Goal: Task Accomplishment & Management: Manage account settings

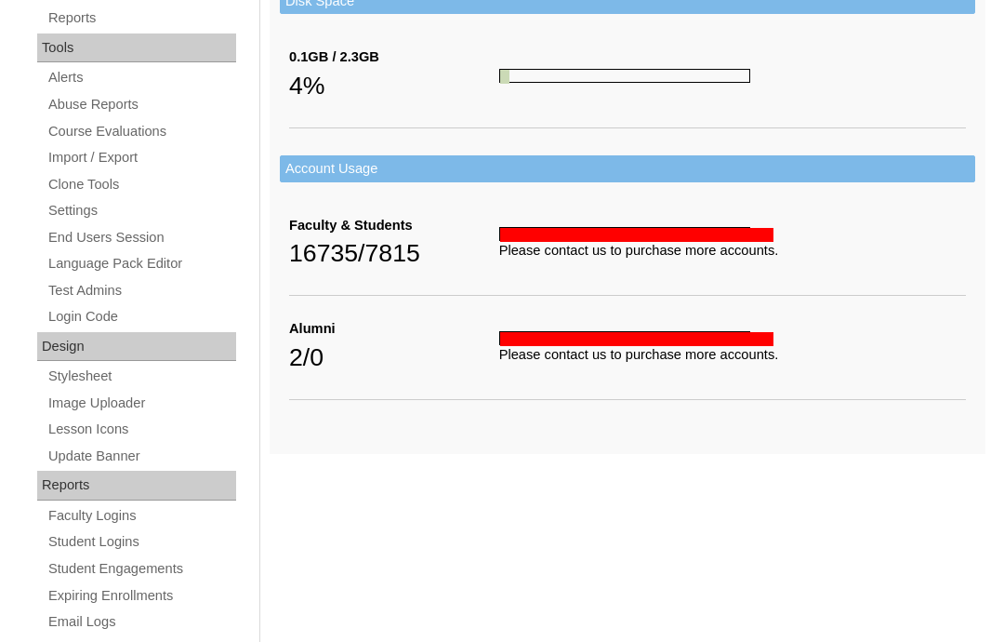
scroll to position [677, 0]
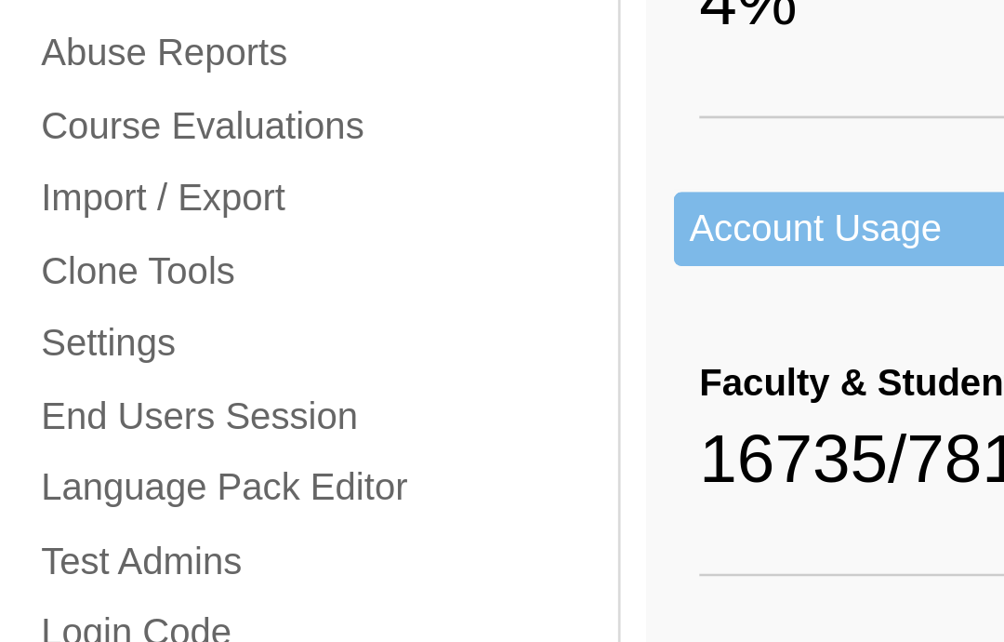
click at [73, 157] on link "Clone Tools" at bounding box center [141, 168] width 190 height 23
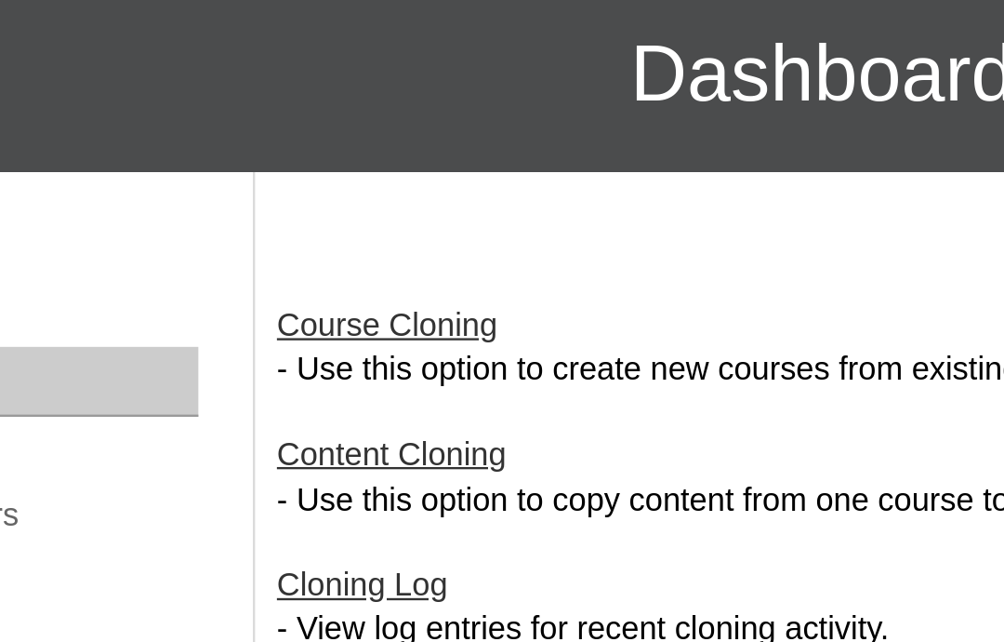
click at [270, 293] on link "Course Cloning" at bounding box center [317, 300] width 94 height 15
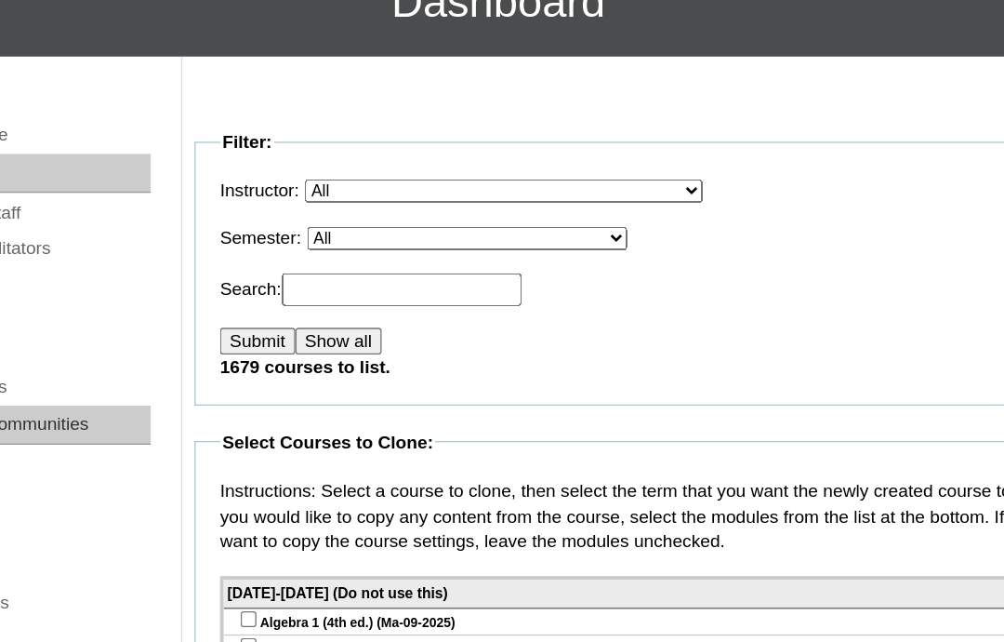
scroll to position [184, 0]
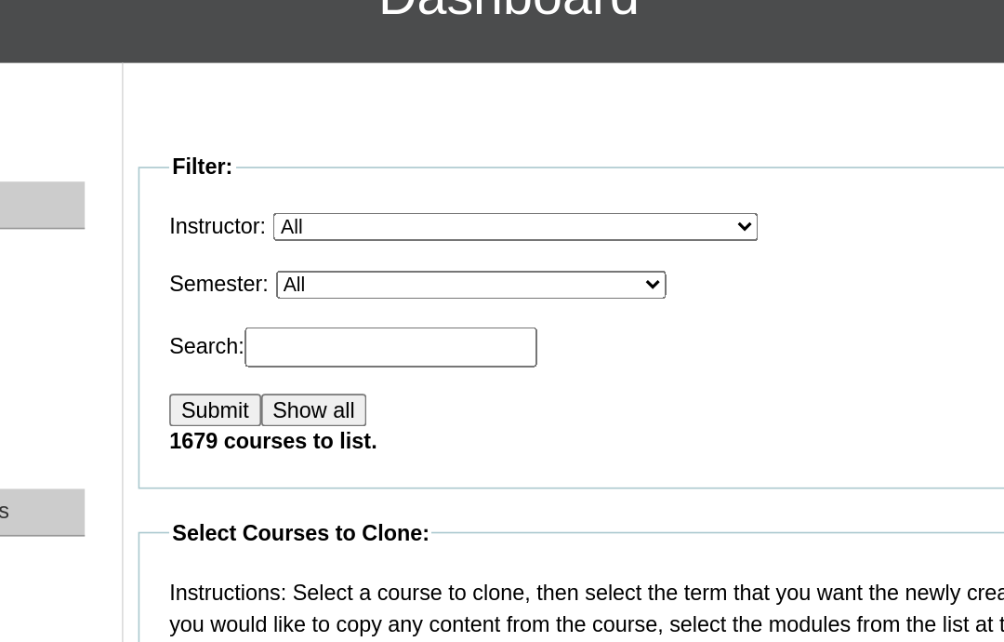
click at [356, 181] on select "All VCIS Online SY 2023-24 Quarter Exams VCIS Online SY 2023-2024 Testing Tab E…" at bounding box center [478, 190] width 245 height 18
select select "50"
click at [289, 262] on input "Submit" at bounding box center [318, 269] width 58 height 20
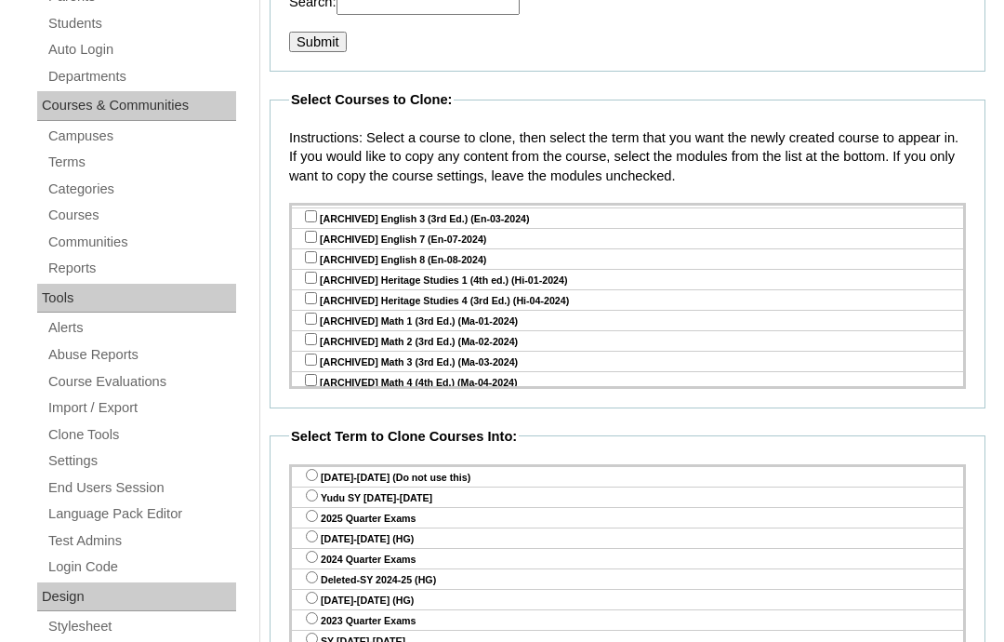
scroll to position [2979, 0]
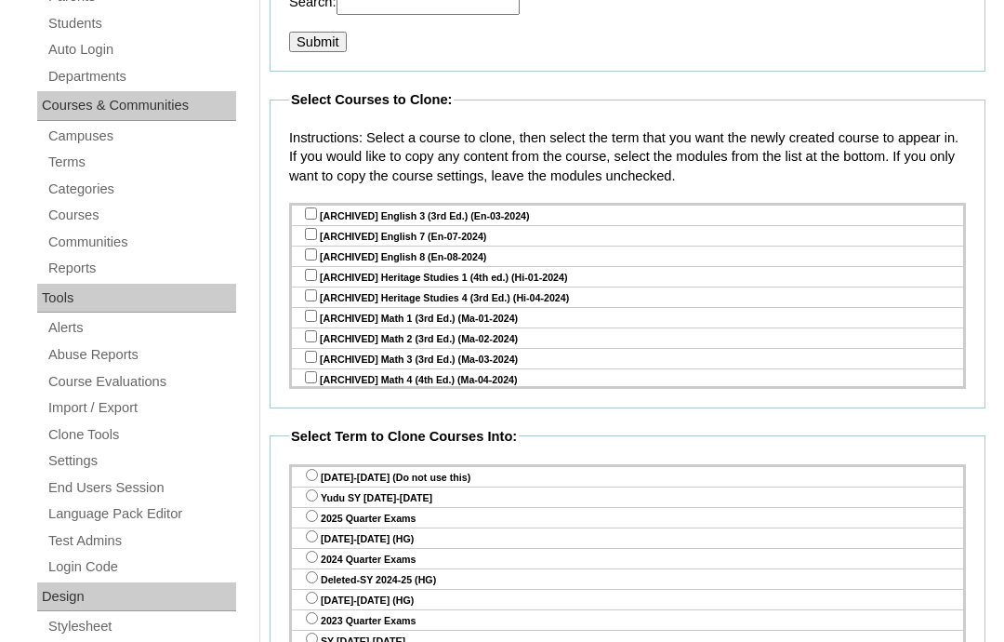
checkbox input "true"
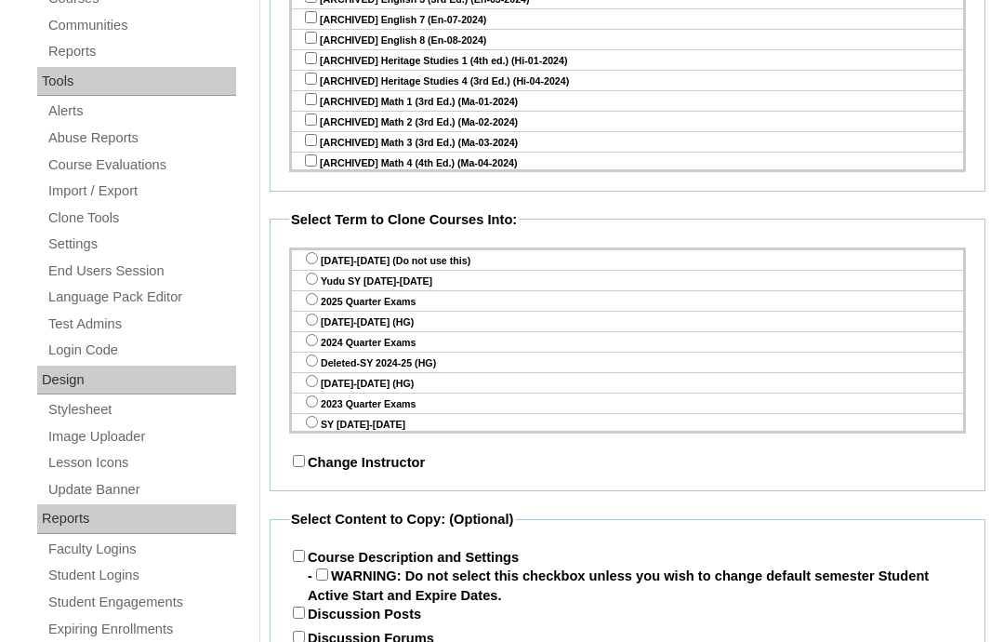
scroll to position [627, 0]
click at [313, 285] on input "radio" at bounding box center [312, 279] width 12 height 12
radio input "true"
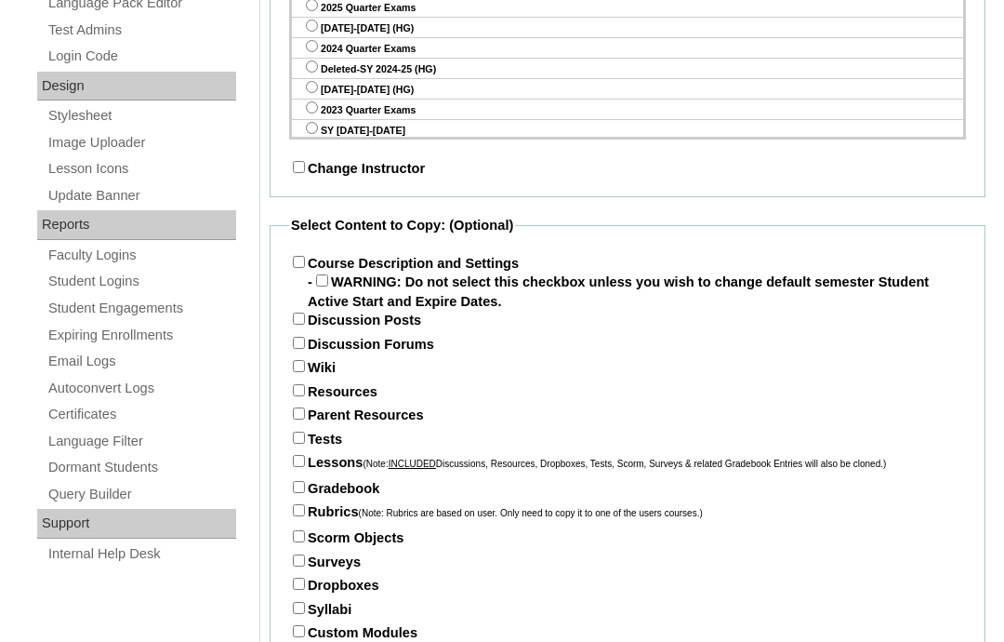
scroll to position [941, 0]
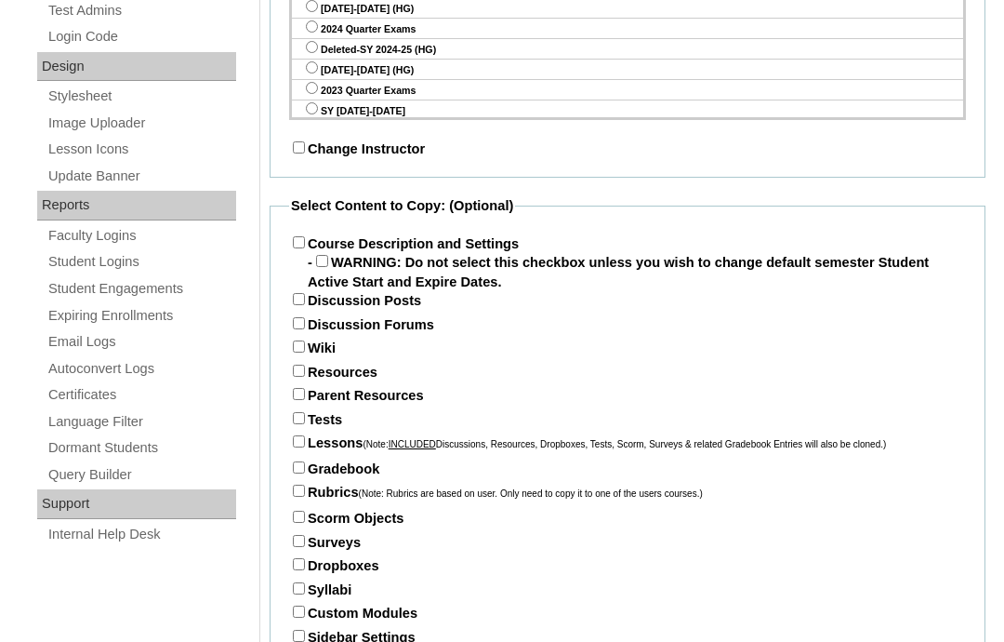
click at [293, 246] on input "Course Description and Settings" at bounding box center [299, 242] width 12 height 12
checkbox input "true"
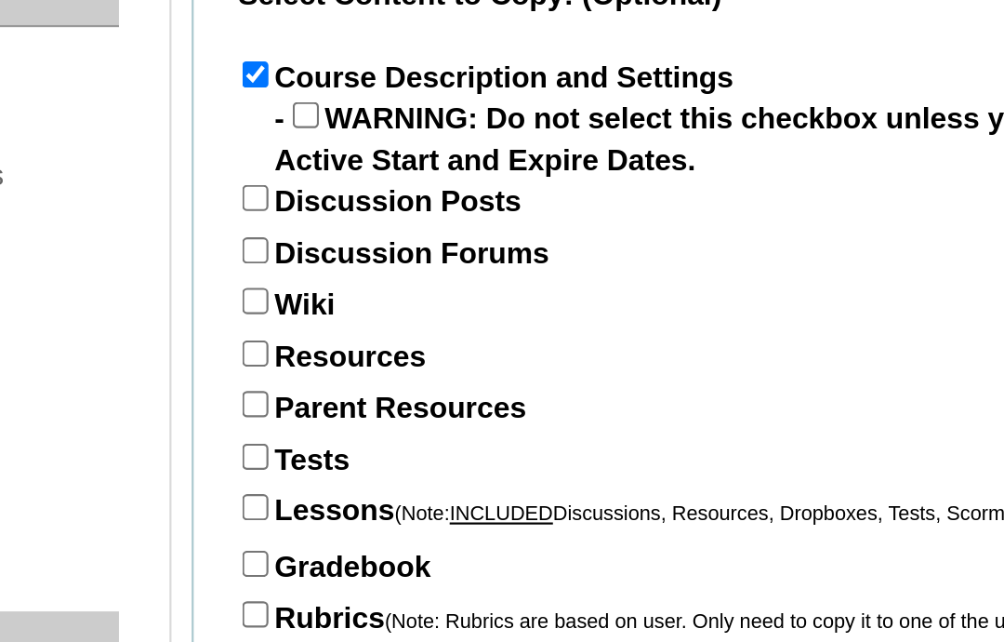
click at [293, 351] on input "Parent Resources" at bounding box center [299, 357] width 12 height 12
checkbox input "true"
click at [293, 376] on input "Tests" at bounding box center [299, 382] width 12 height 12
checkbox input "true"
click at [293, 399] on input "Lessons (Note: INCLUDED Discussions, Resources, Dropboxes, Tests, Scorm, Survey…" at bounding box center [299, 405] width 12 height 12
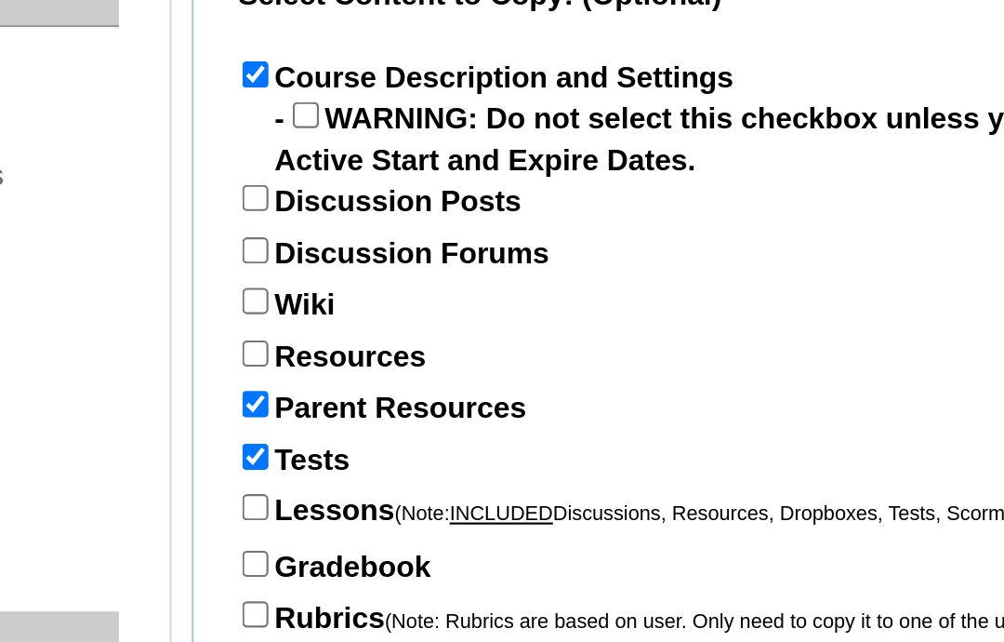
checkbox input "true"
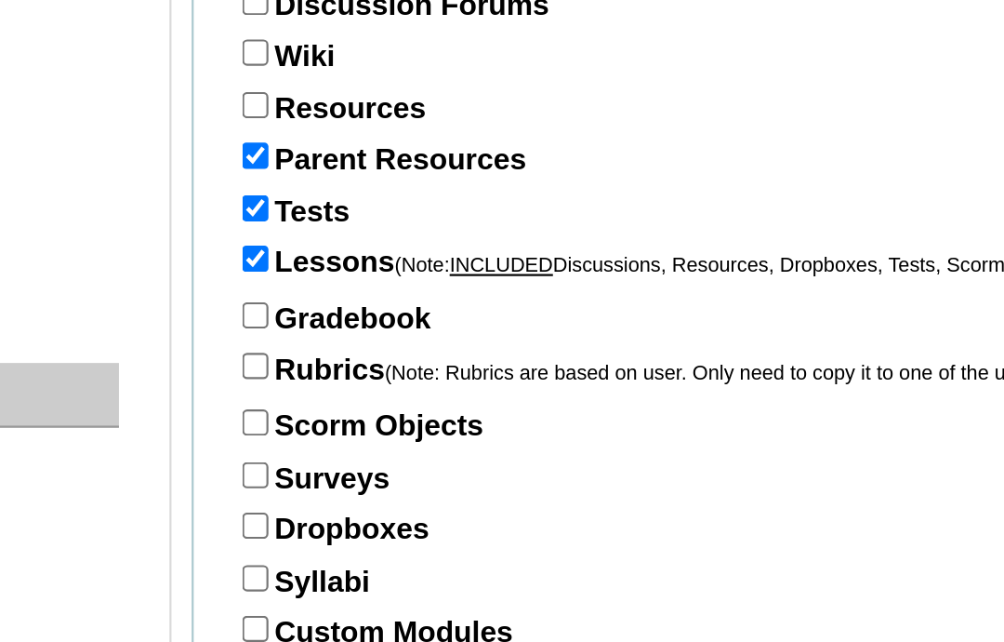
click at [293, 425] on input "Gradebook" at bounding box center [299, 431] width 12 height 12
checkbox input "true"
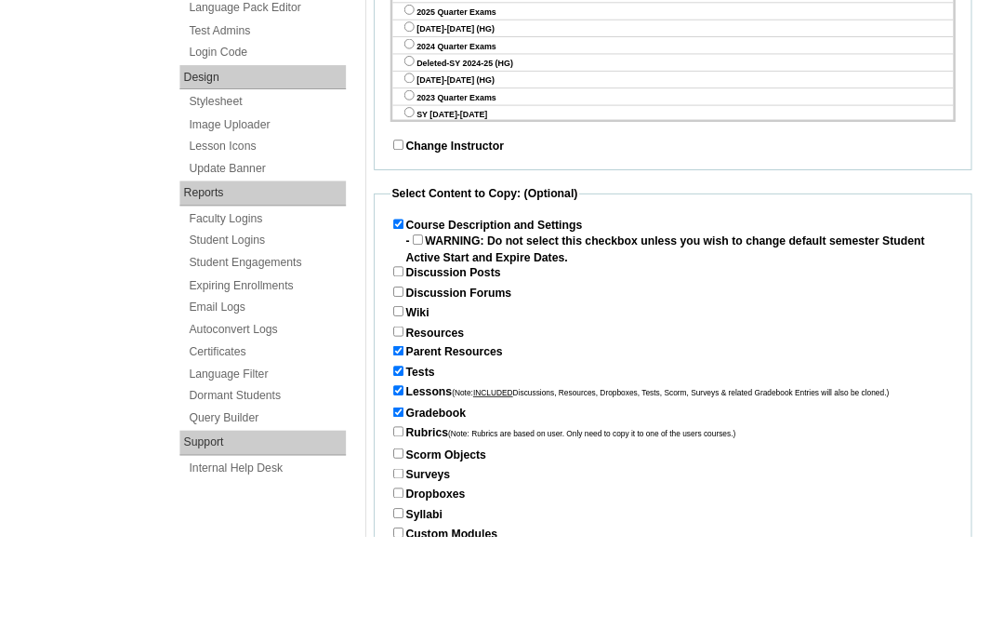
scroll to position [1048, 0]
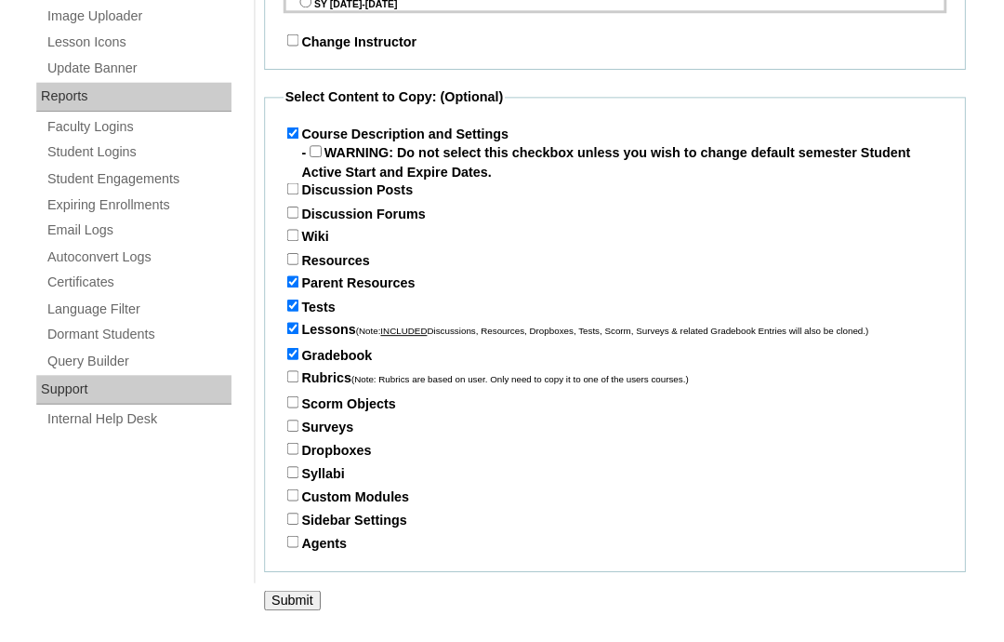
click at [319, 612] on input "Submit" at bounding box center [299, 613] width 58 height 20
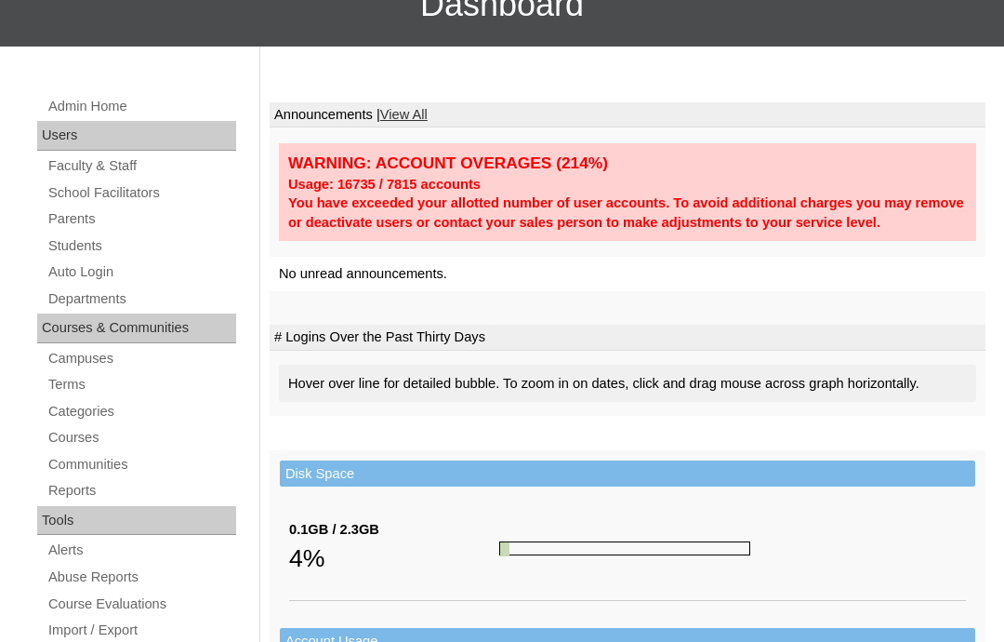
scroll to position [229, 0]
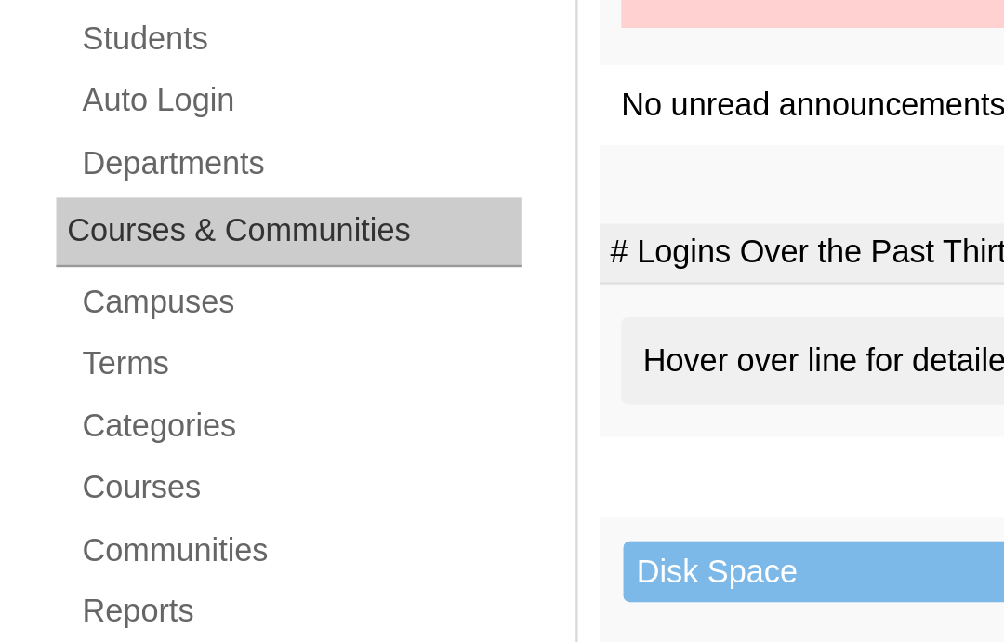
click at [76, 386] on link "Courses" at bounding box center [141, 397] width 190 height 23
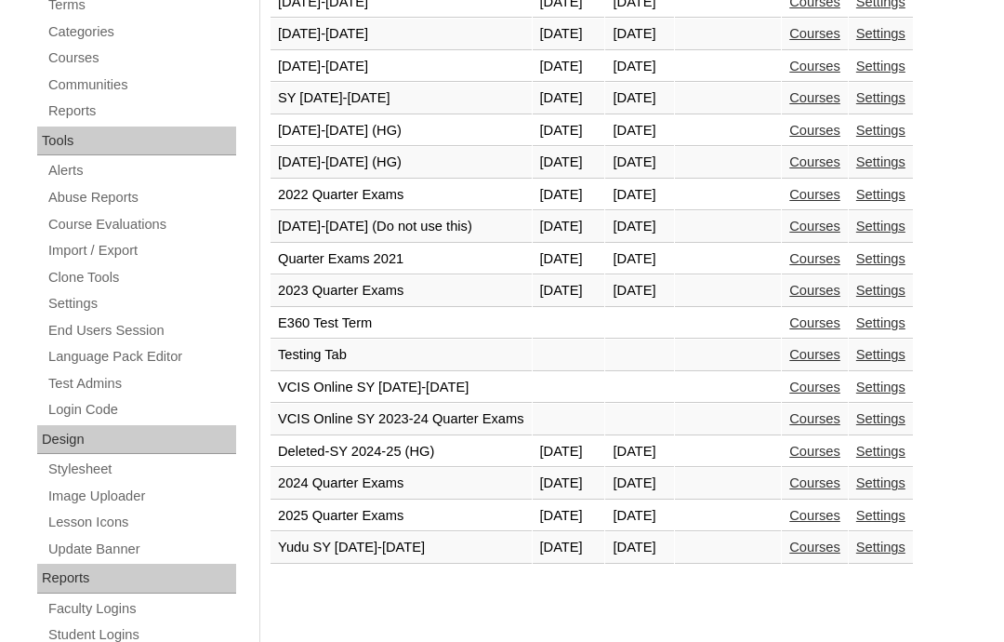
scroll to position [566, 0]
click at [841, 556] on link "Courses" at bounding box center [814, 548] width 51 height 15
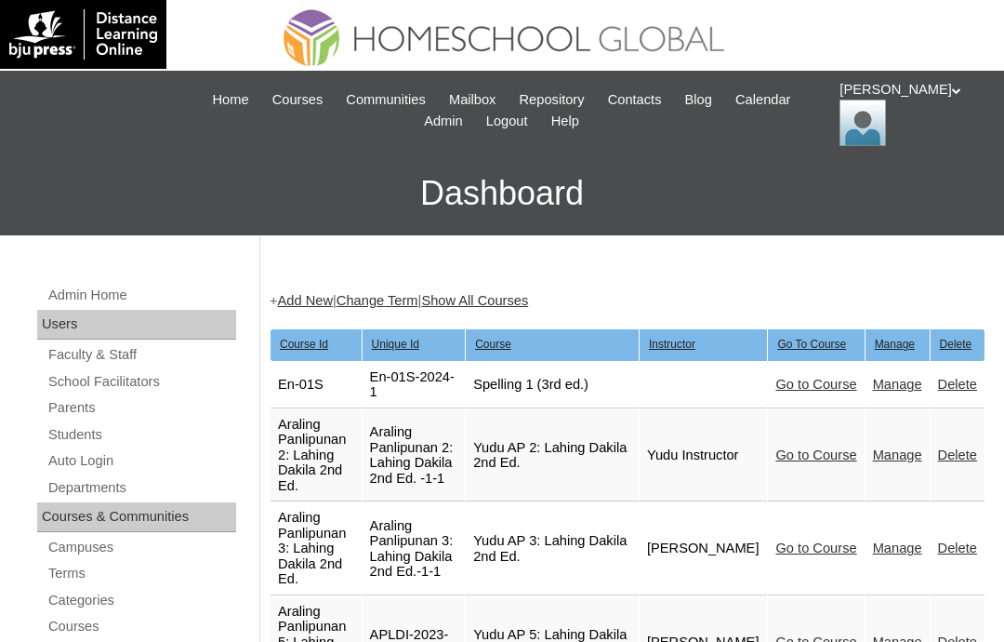
click at [950, 382] on link "Delete" at bounding box center [957, 384] width 39 height 15
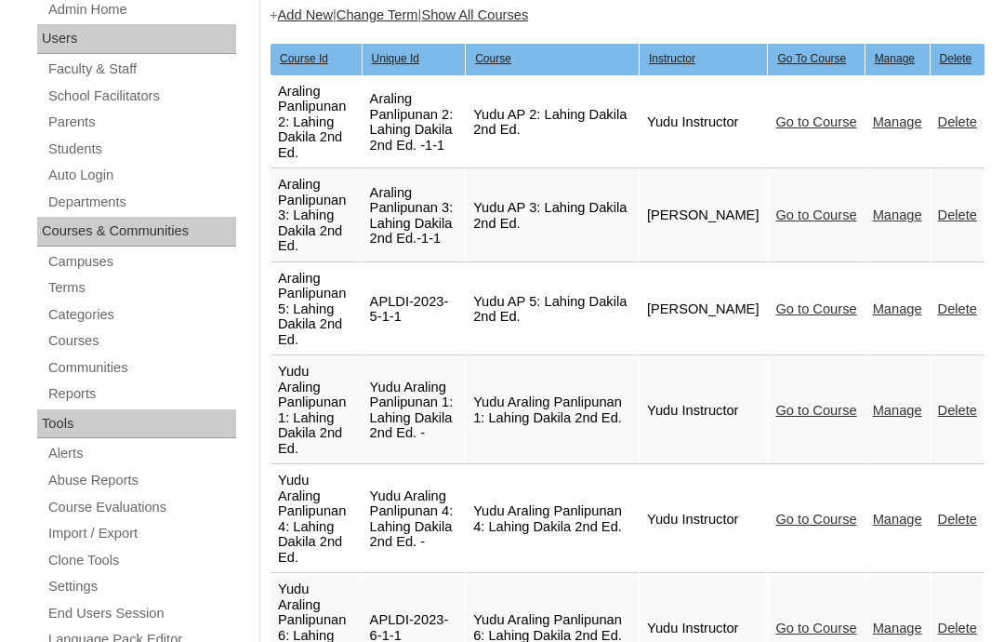
scroll to position [338, 0]
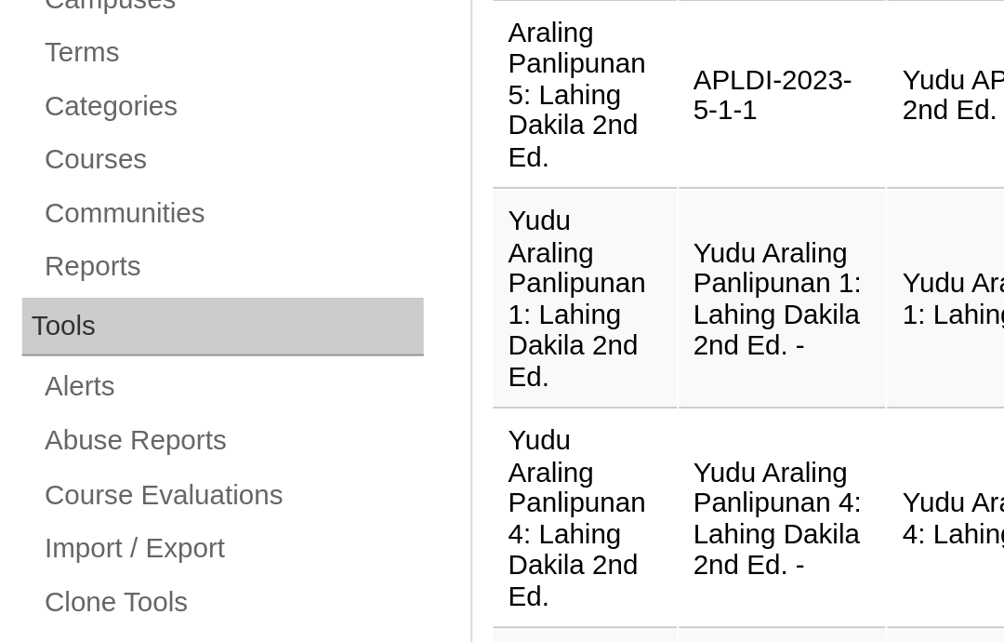
click at [78, 496] on link "Clone Tools" at bounding box center [141, 507] width 190 height 23
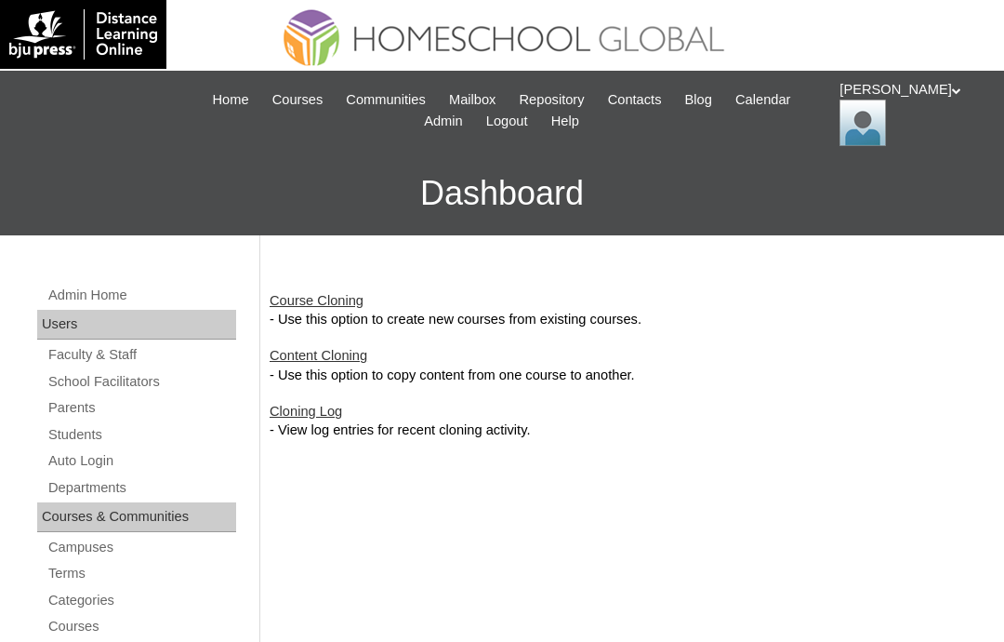
click at [338, 298] on link "Course Cloning" at bounding box center [317, 300] width 94 height 15
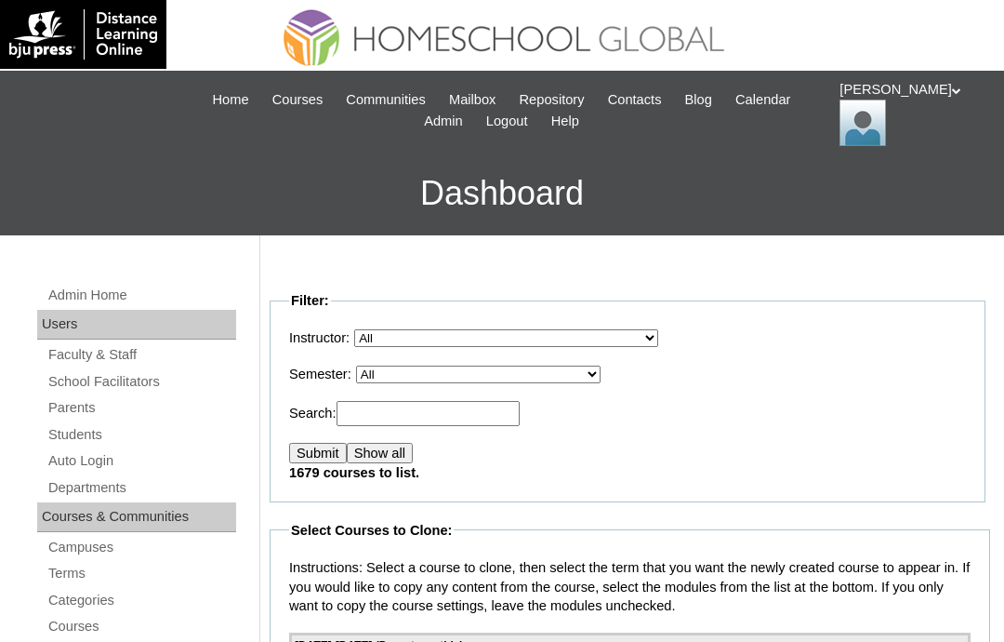
click at [490, 370] on select "All VCIS Online SY 2023-24 Quarter Exams VCIS Online SY 2023-2024 Testing Tab E…" at bounding box center [478, 374] width 245 height 18
select select "47"
click at [338, 458] on input "Submit" at bounding box center [318, 453] width 58 height 20
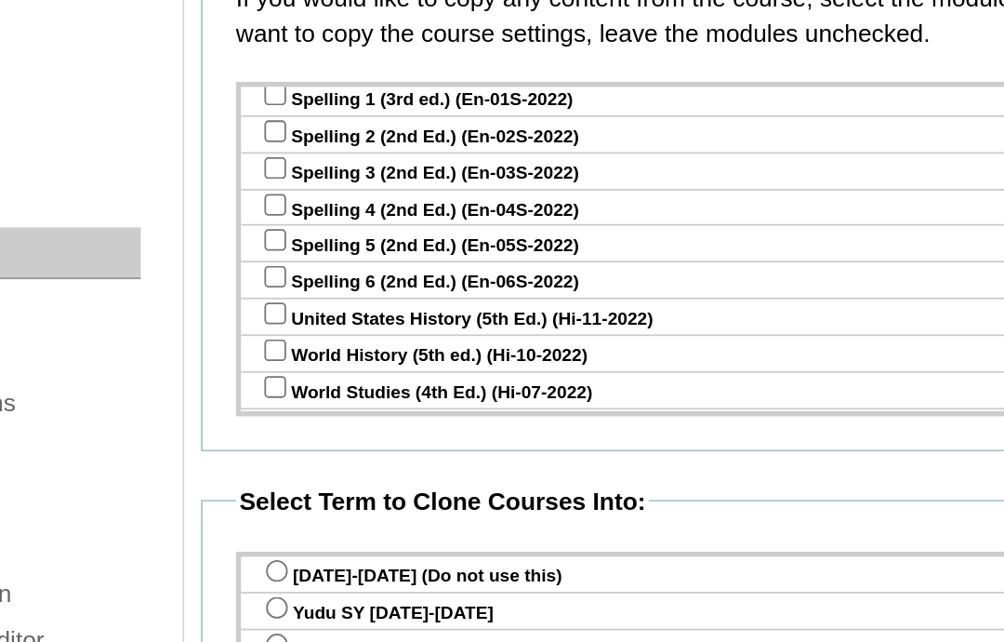
scroll to position [3034, 0]
click at [305, 65] on input "checkbox" at bounding box center [311, 59] width 12 height 12
checkbox input "true"
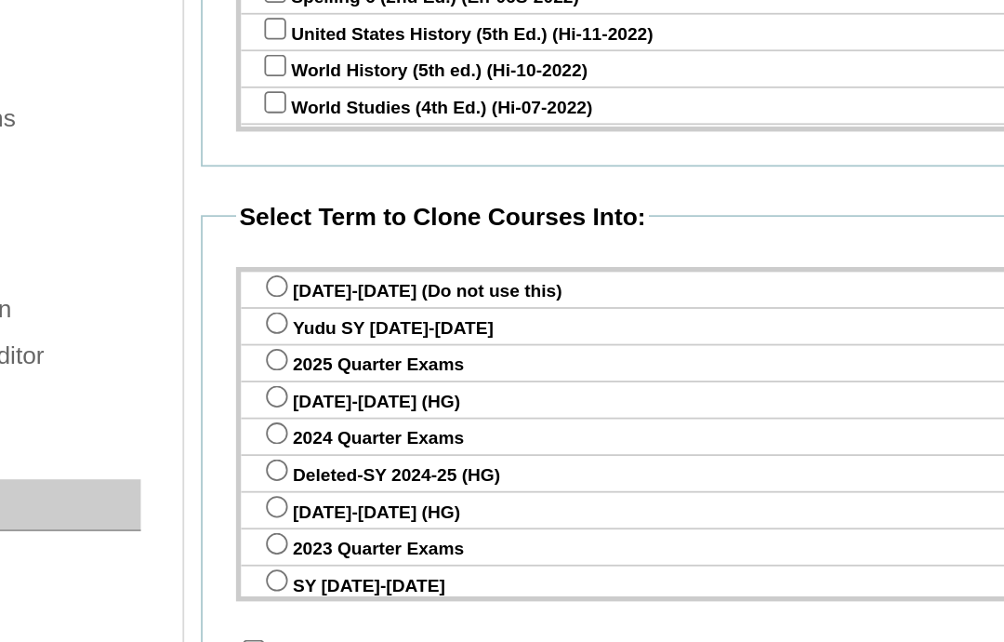
scroll to position [0, 0]
click at [306, 338] on input "radio" at bounding box center [312, 344] width 12 height 12
radio input "true"
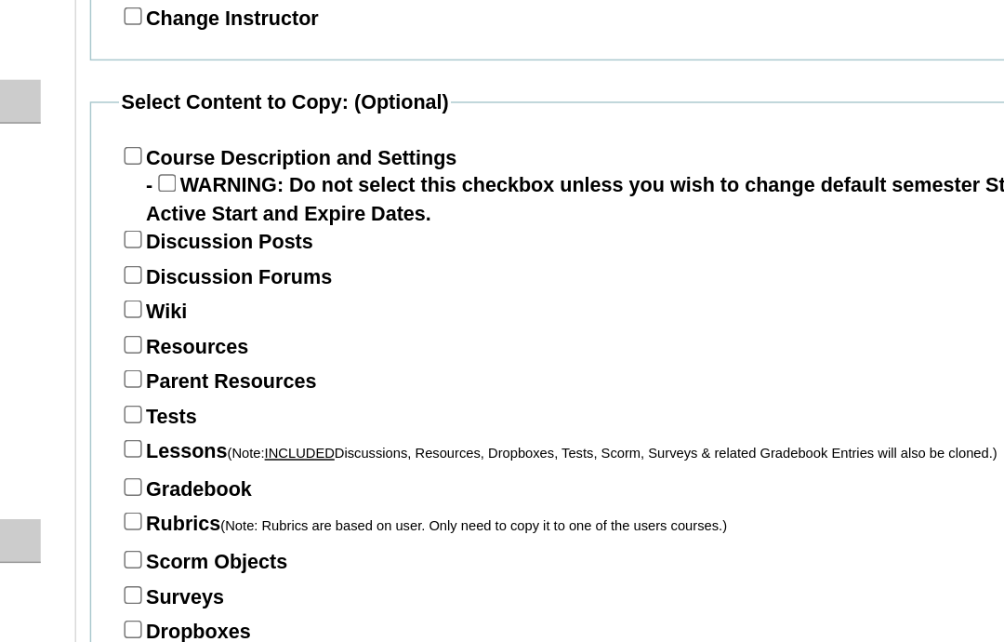
scroll to position [900, 0]
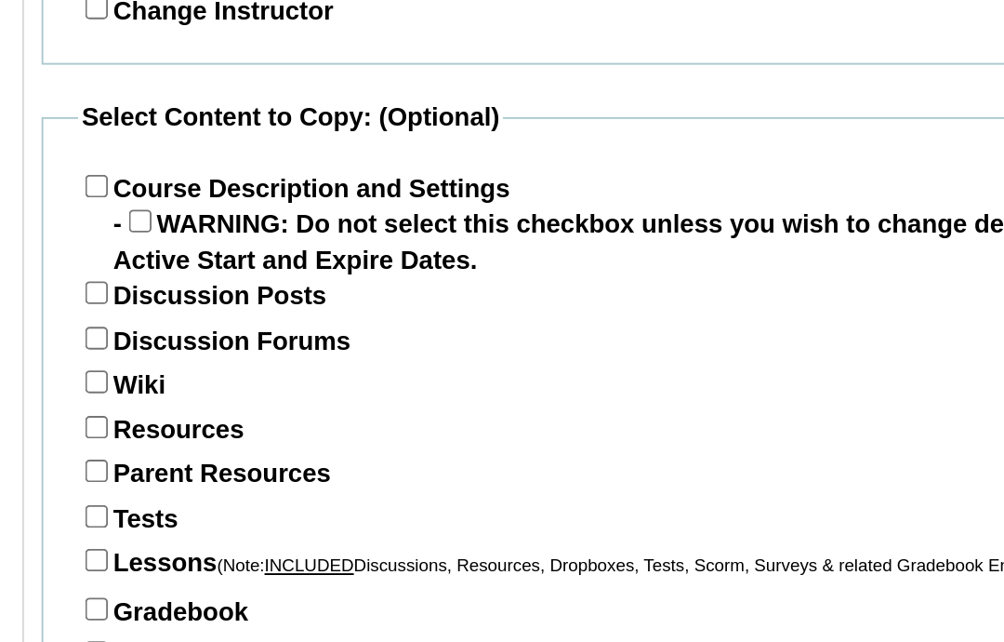
click at [293, 277] on input "Course Description and Settings" at bounding box center [299, 283] width 12 height 12
checkbox input "true"
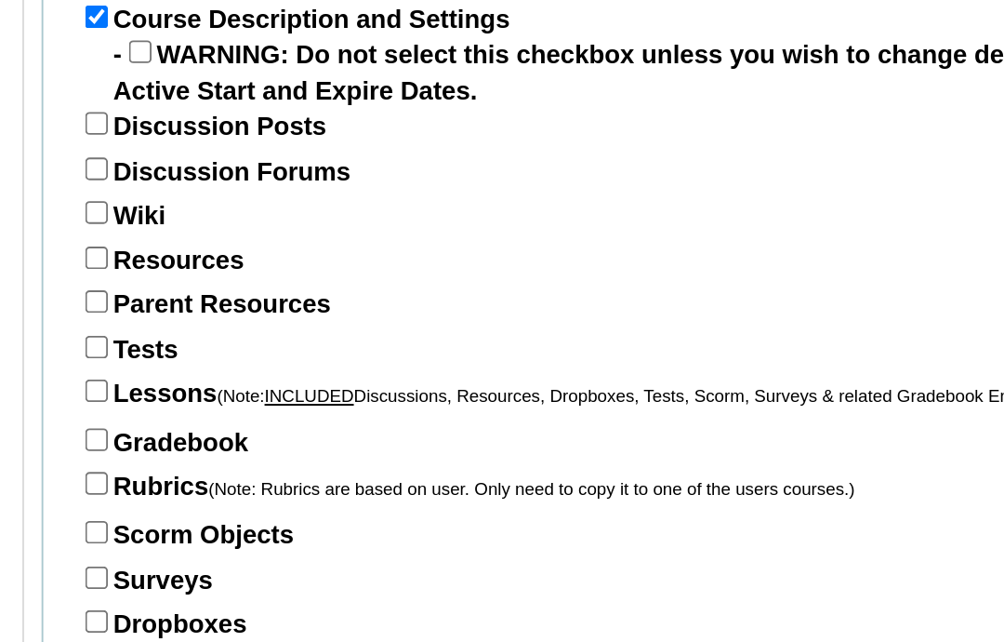
scroll to position [917, 0]
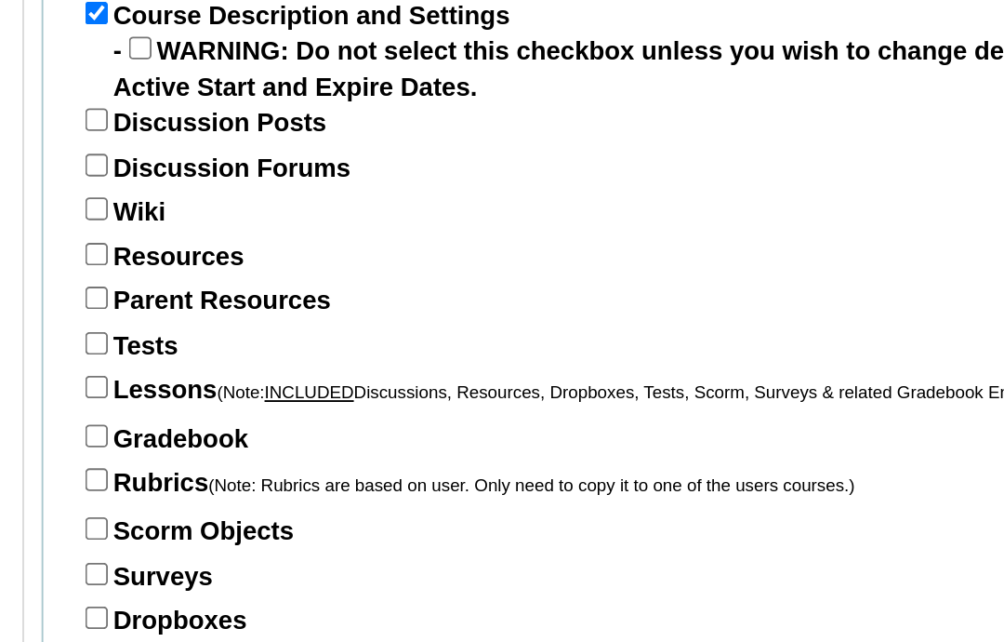
click at [293, 412] on input "Parent Resources" at bounding box center [299, 418] width 12 height 12
checkbox input "true"
click at [293, 436] on input "Tests" at bounding box center [299, 442] width 12 height 12
checkbox input "true"
click at [293, 459] on input "Lessons (Note: INCLUDED Discussions, Resources, Dropboxes, Tests, Scorm, Survey…" at bounding box center [299, 465] width 12 height 12
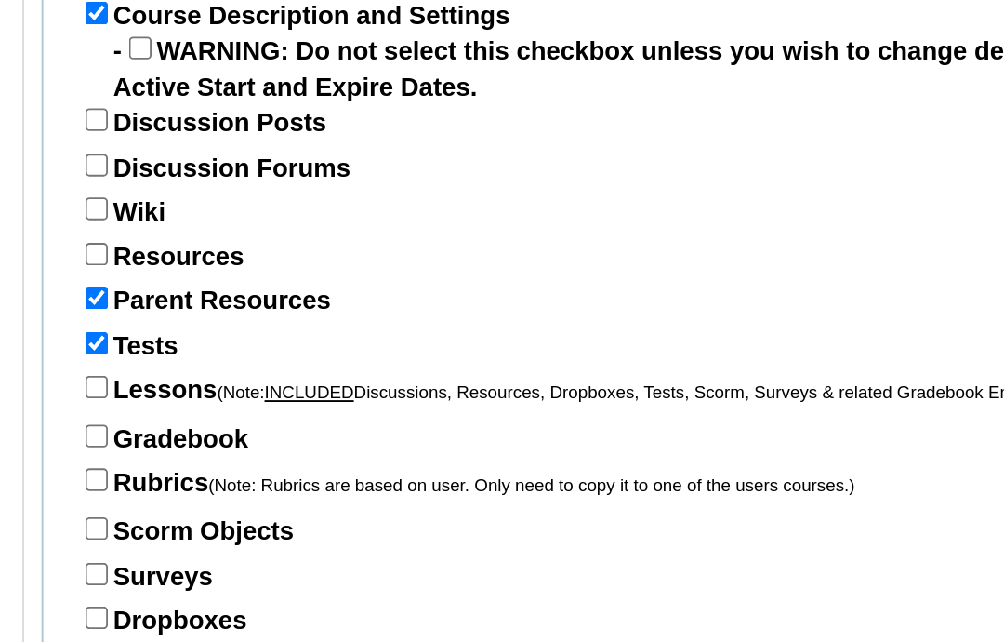
checkbox input "true"
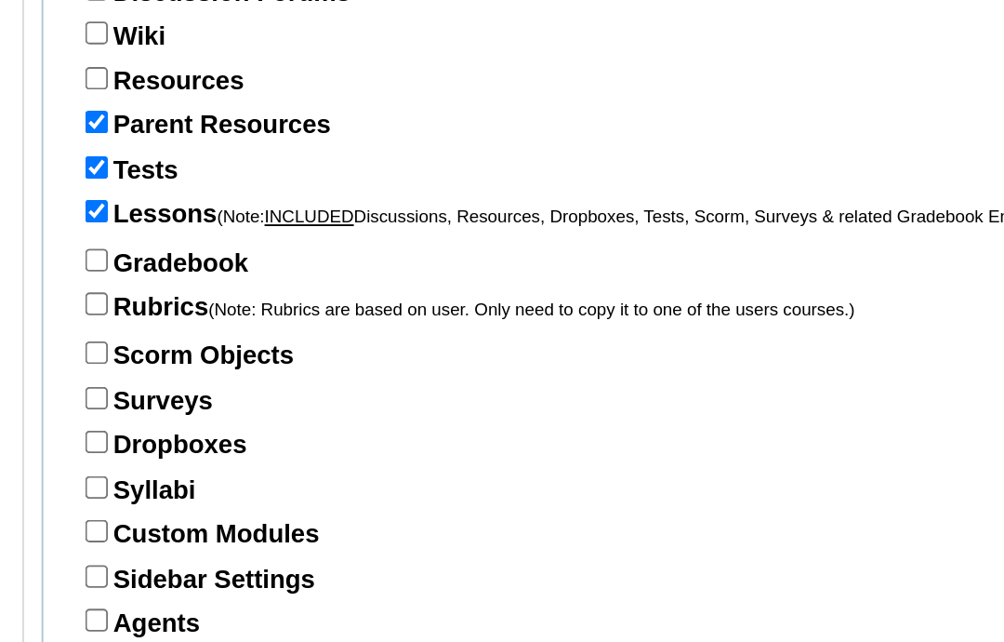
click at [293, 388] on input "Gradebook" at bounding box center [299, 394] width 12 height 12
checkbox input "true"
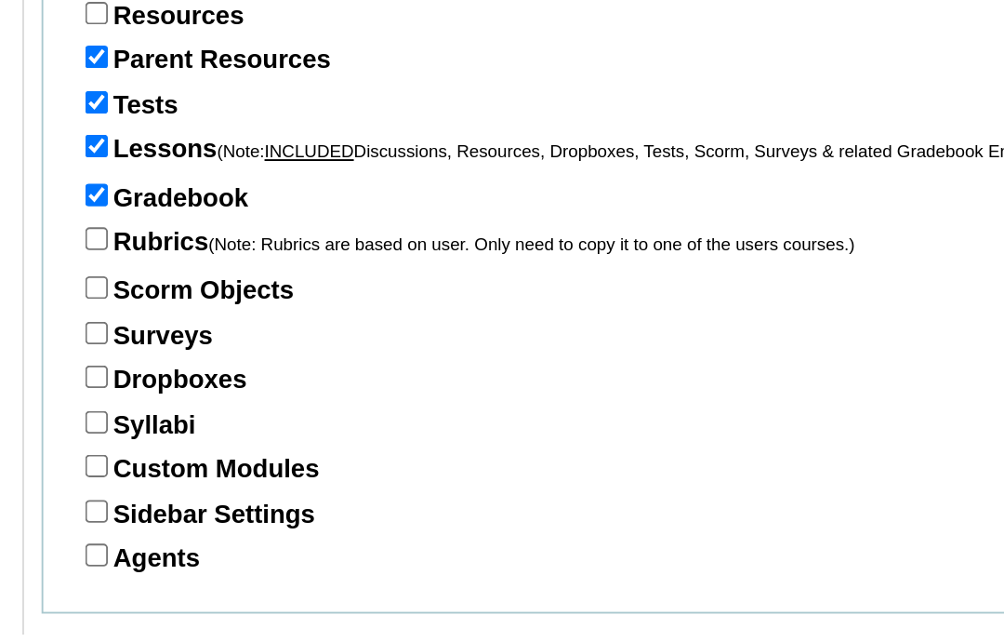
scroll to position [1081, 0]
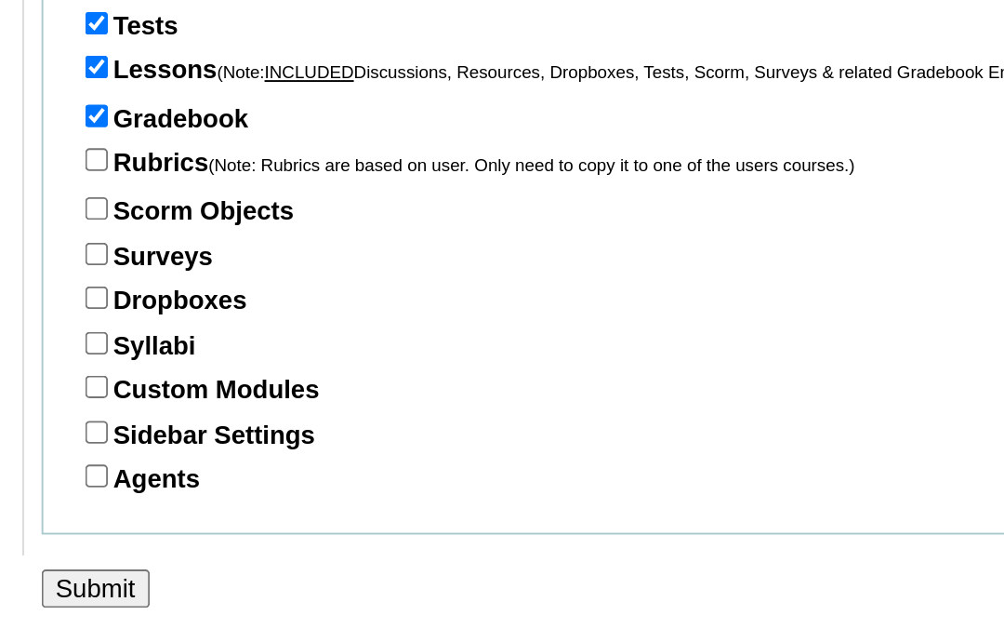
click at [270, 603] on input "Submit" at bounding box center [299, 613] width 58 height 20
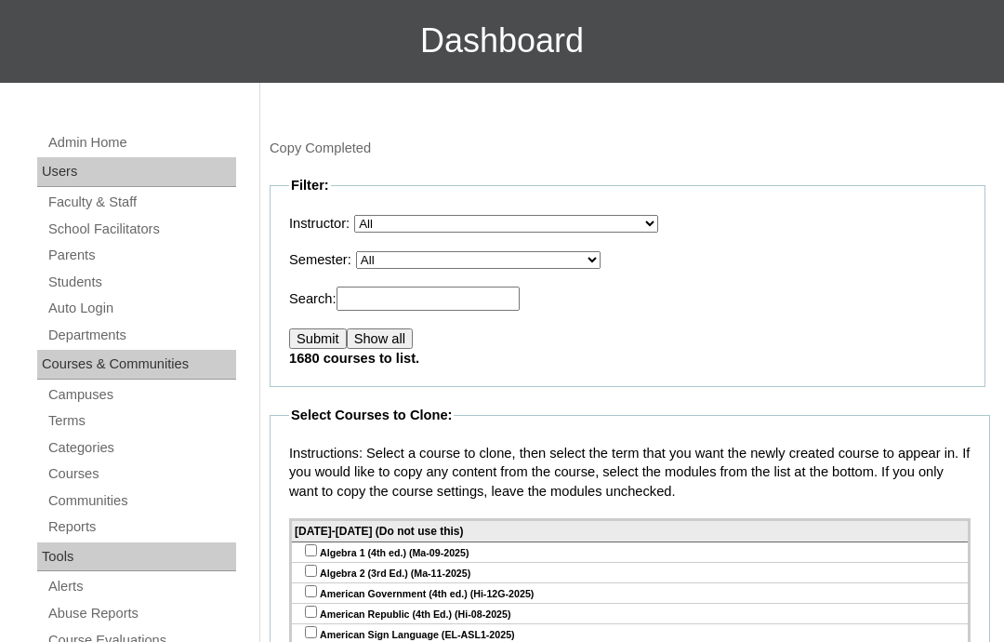
scroll to position [183, 0]
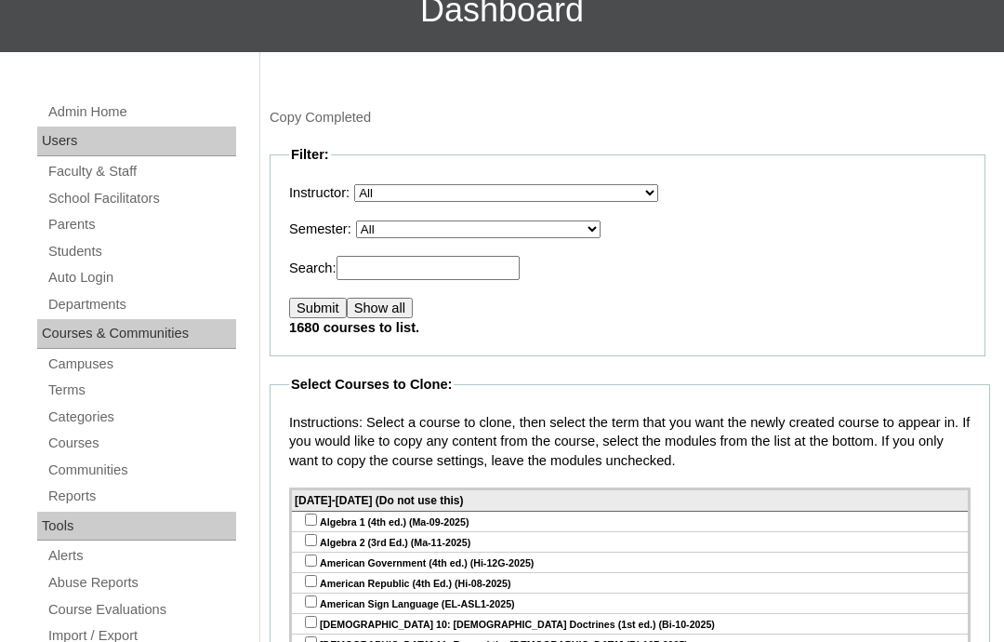
click at [484, 236] on select "All VCIS Online SY 2023-24 Quarter Exams VCIS Online SY 2023-2024 Testing Tab E…" at bounding box center [478, 229] width 245 height 18
select select "47"
click at [329, 306] on input "Submit" at bounding box center [318, 308] width 58 height 20
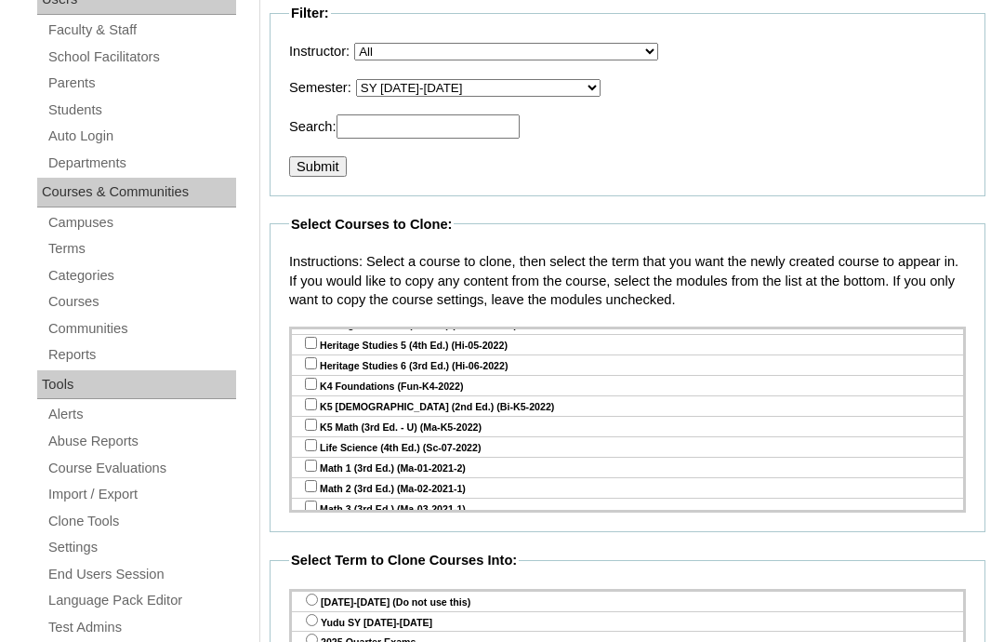
scroll to position [357, 0]
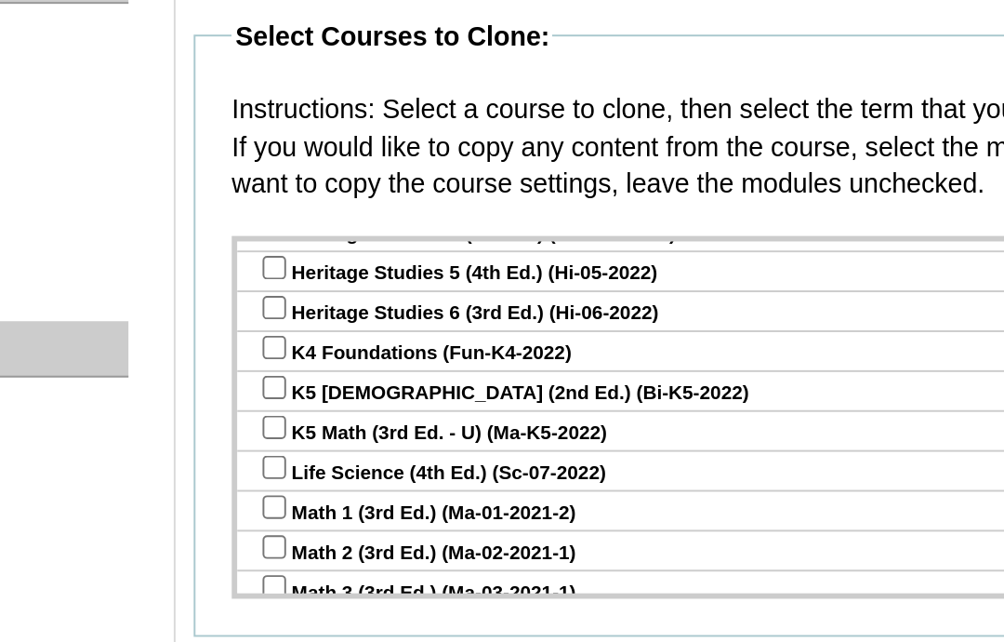
click at [305, 153] on input "checkbox" at bounding box center [311, 147] width 12 height 12
checkbox input "true"
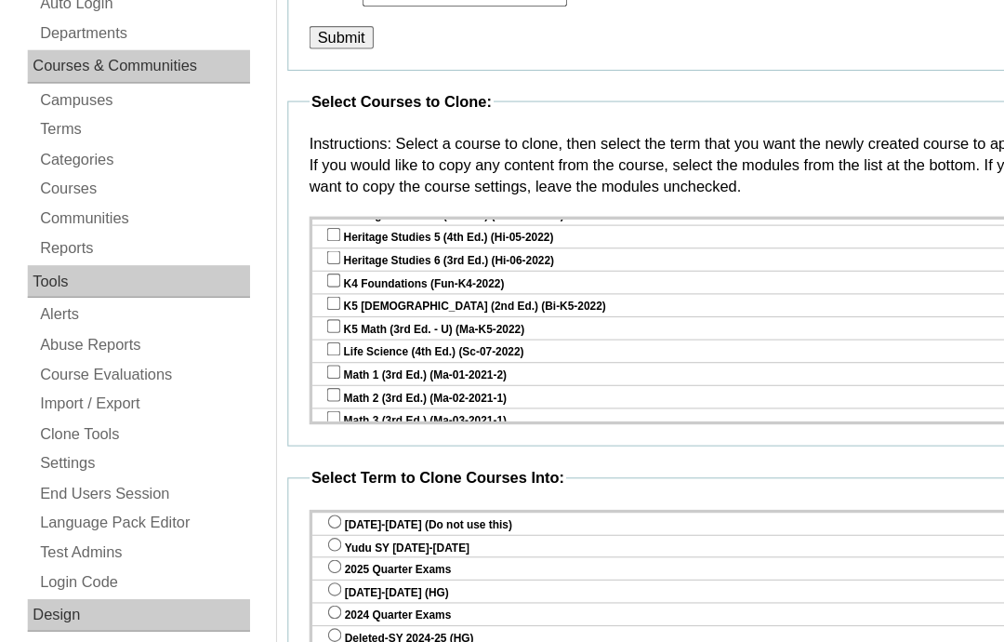
scroll to position [0, 0]
click at [306, 494] on input "radio" at bounding box center [312, 488] width 12 height 12
radio input "true"
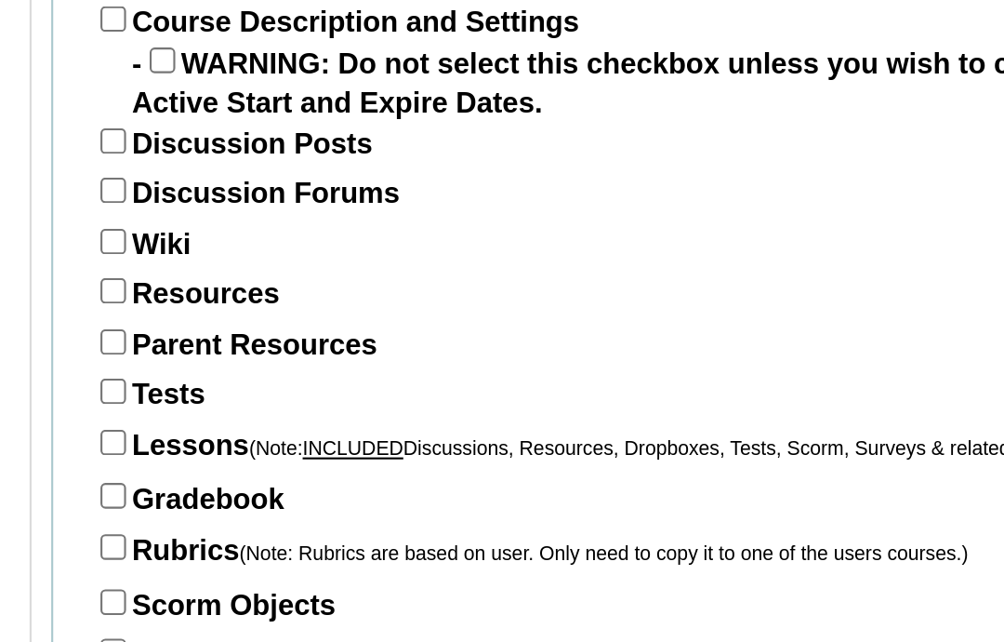
scroll to position [912, 0]
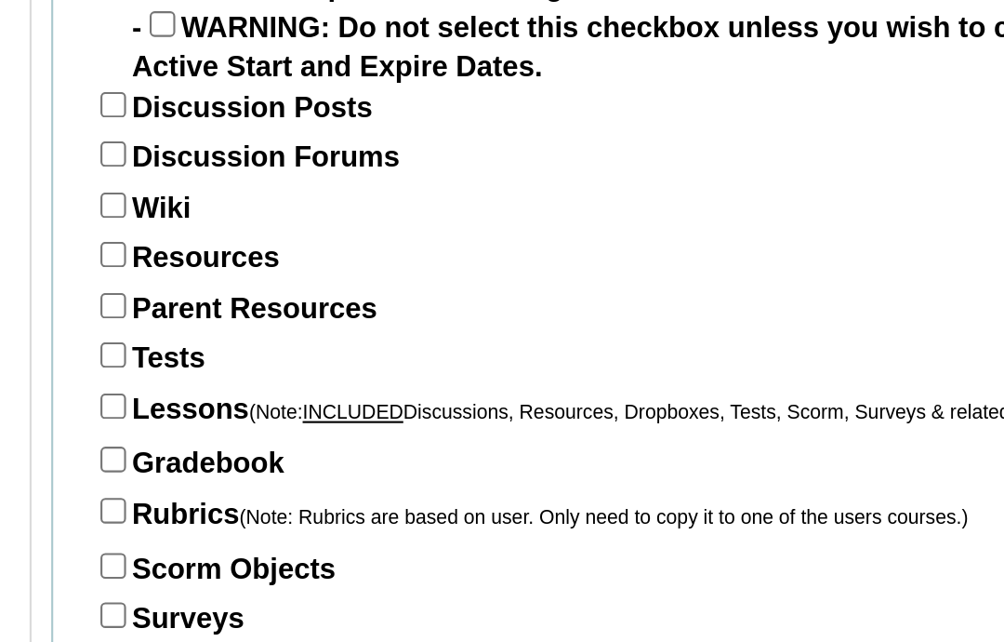
click at [293, 302] on input "Course Description and Settings" at bounding box center [299, 308] width 12 height 12
checkbox input "true"
click at [293, 431] on input "Resources" at bounding box center [299, 437] width 12 height 12
checkbox input "true"
click at [293, 455] on input "Parent Resources" at bounding box center [299, 461] width 12 height 12
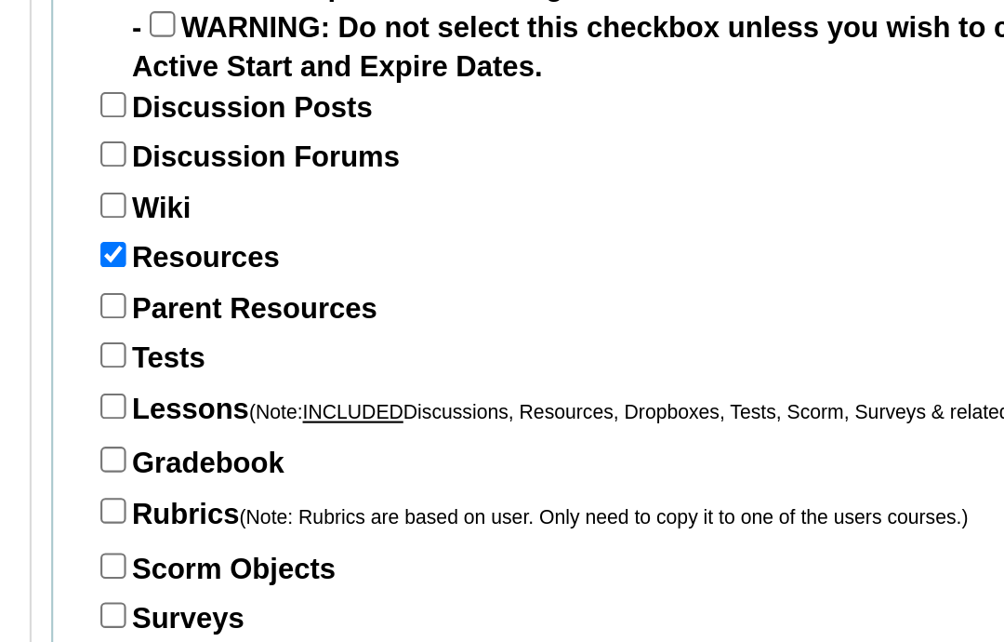
checkbox input "true"
click at [293, 478] on input "Tests" at bounding box center [299, 484] width 12 height 12
checkbox input "true"
click at [293, 502] on input "Lessons (Note: INCLUDED Discussions, Resources, Dropboxes, Tests, Scorm, Survey…" at bounding box center [299, 508] width 12 height 12
checkbox input "true"
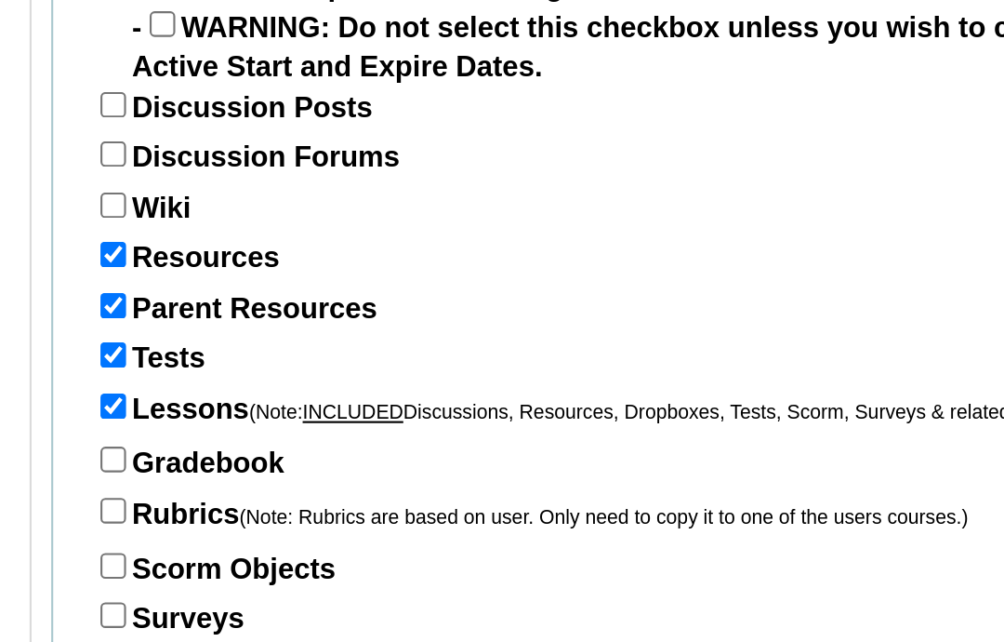
click at [293, 527] on input "Gradebook" at bounding box center [299, 533] width 12 height 12
checkbox input "true"
click at [293, 431] on input "Resources" at bounding box center [299, 437] width 12 height 12
checkbox input "false"
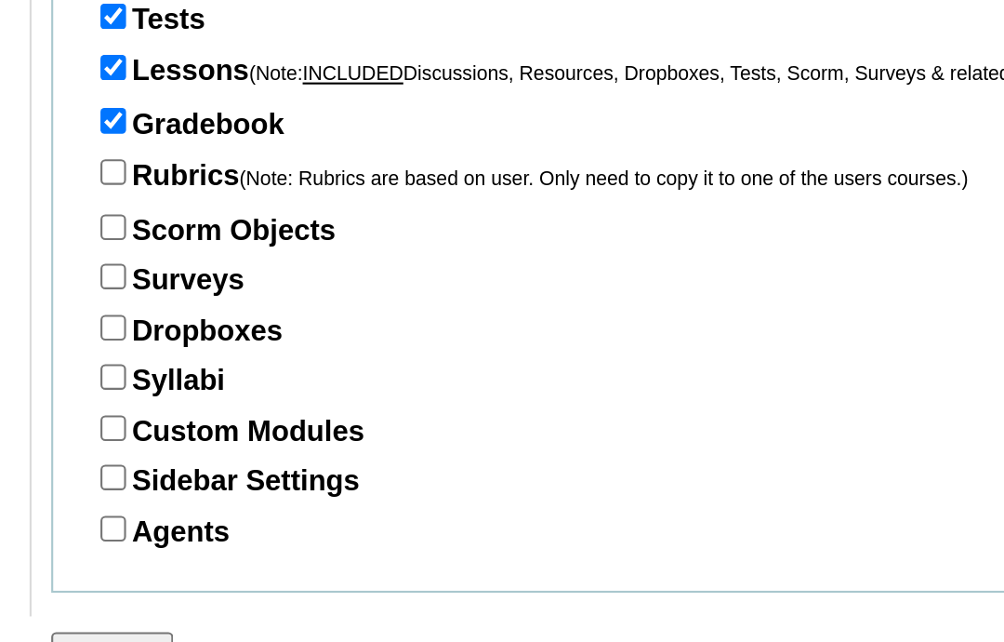
scroll to position [1118, 0]
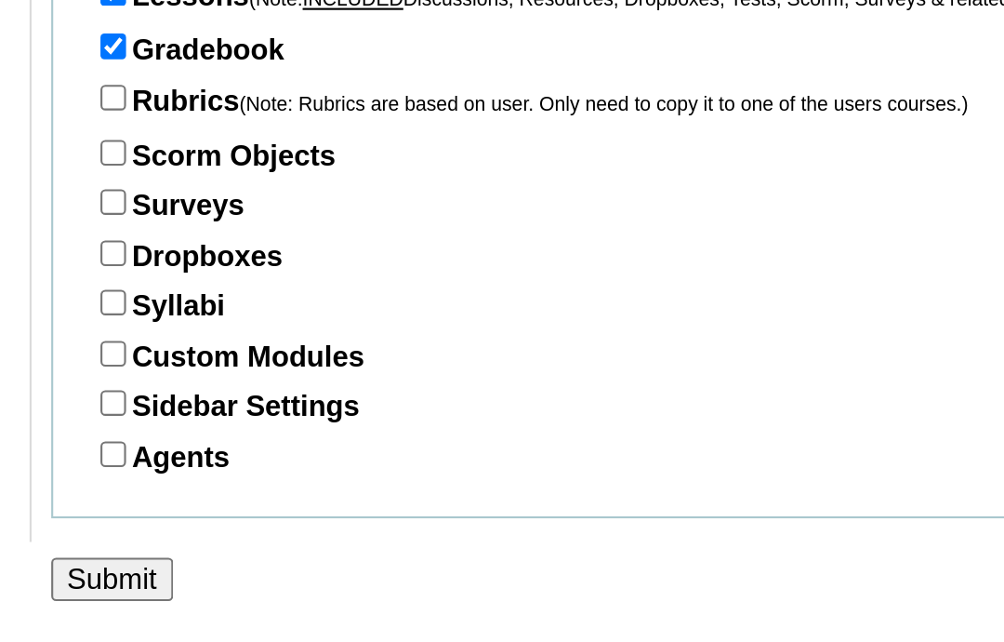
click at [270, 602] on input "Submit" at bounding box center [299, 612] width 58 height 20
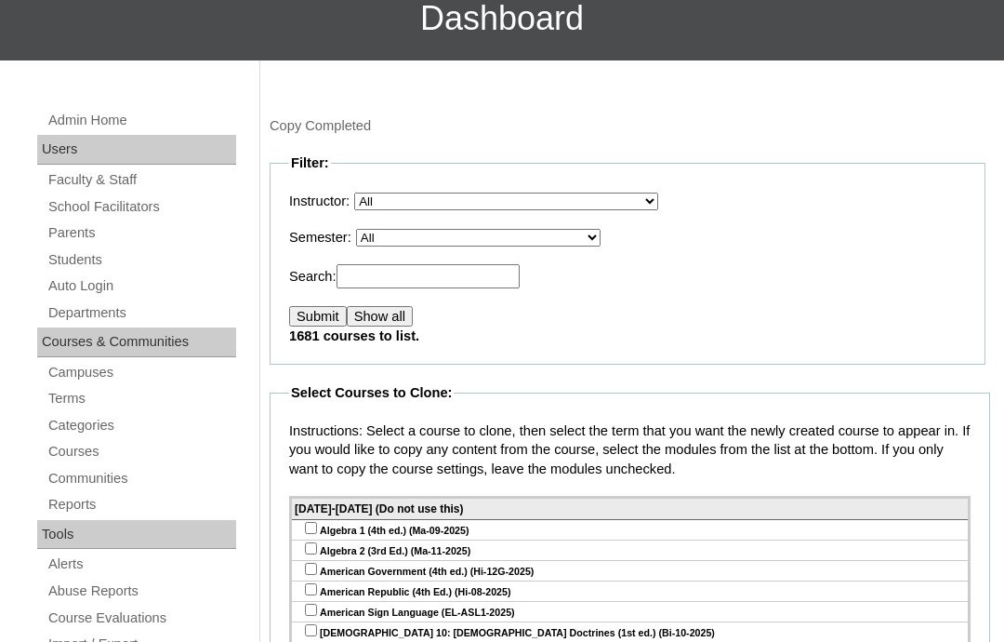
scroll to position [207, 0]
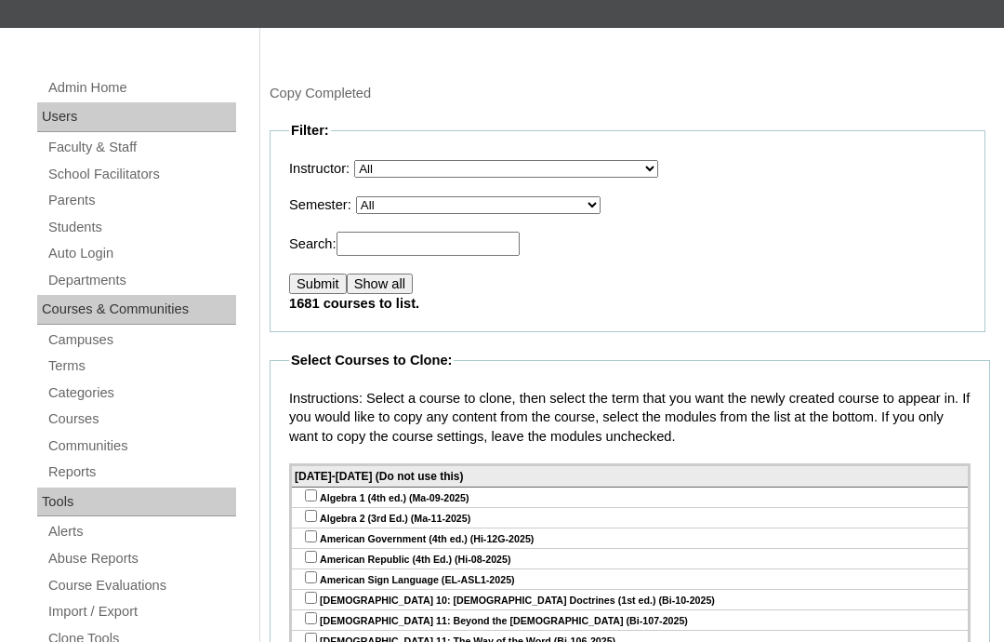
click at [526, 204] on select "All VCIS Online SY 2023-24 Quarter Exams VCIS Online SY 2023-2024 Testing Tab E…" at bounding box center [478, 205] width 245 height 18
select select "47"
click at [334, 290] on input "Submit" at bounding box center [318, 283] width 58 height 20
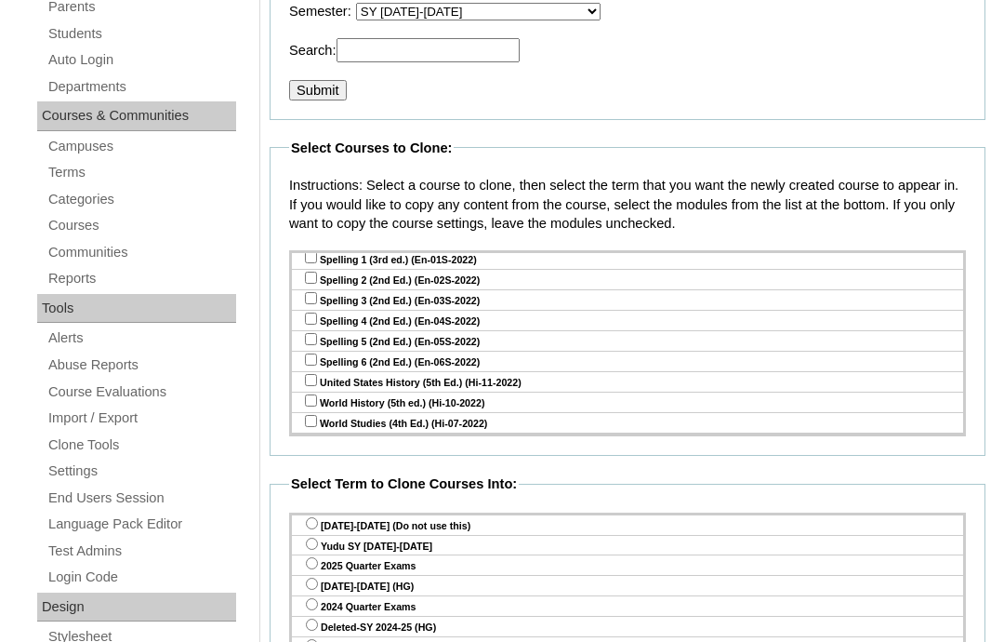
scroll to position [435, 0]
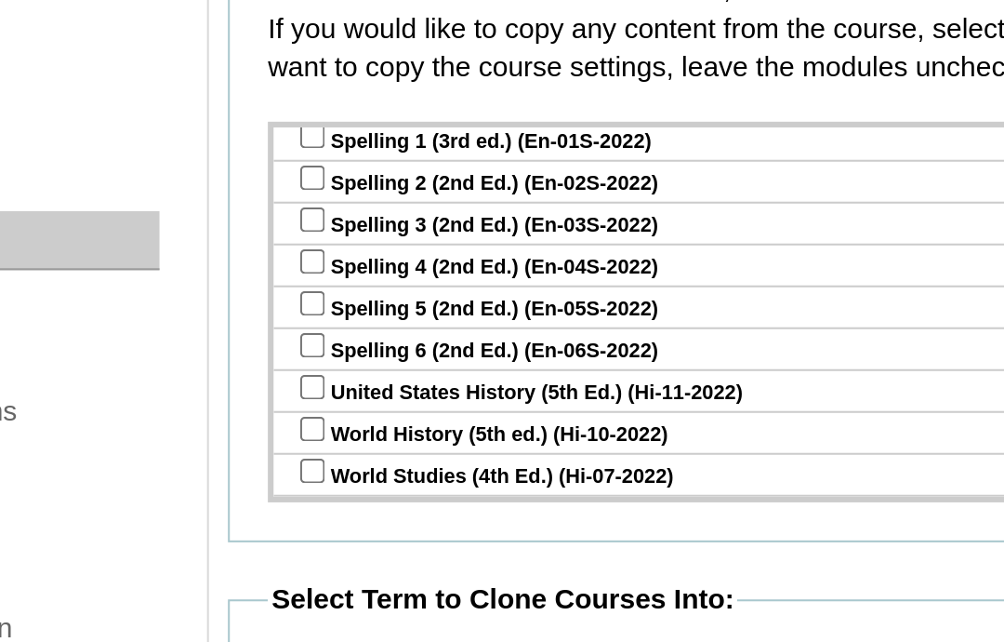
click at [305, 258] on input "checkbox" at bounding box center [311, 264] width 12 height 12
checkbox input "true"
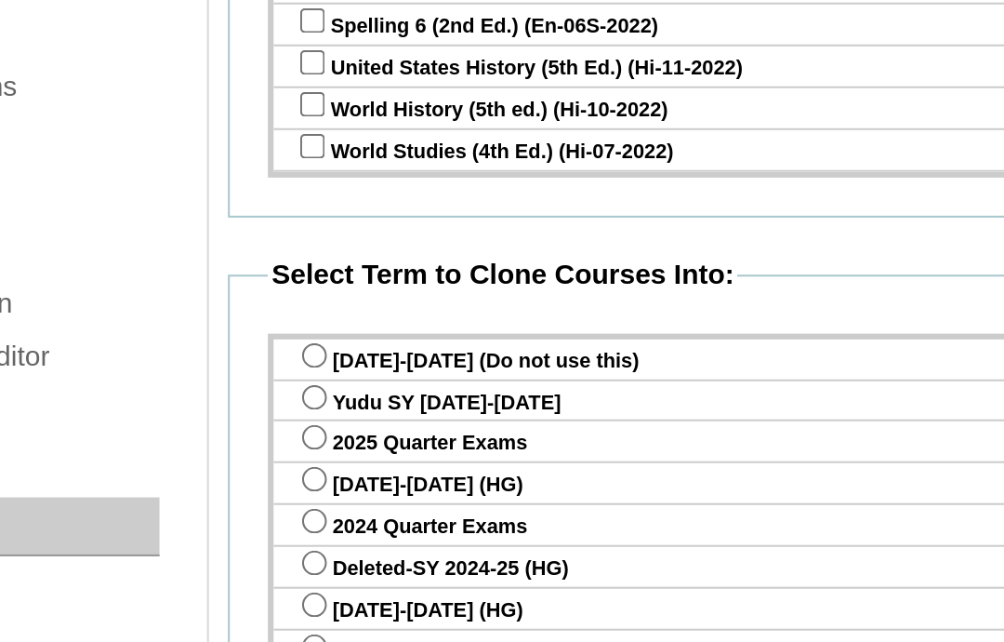
scroll to position [458, 0]
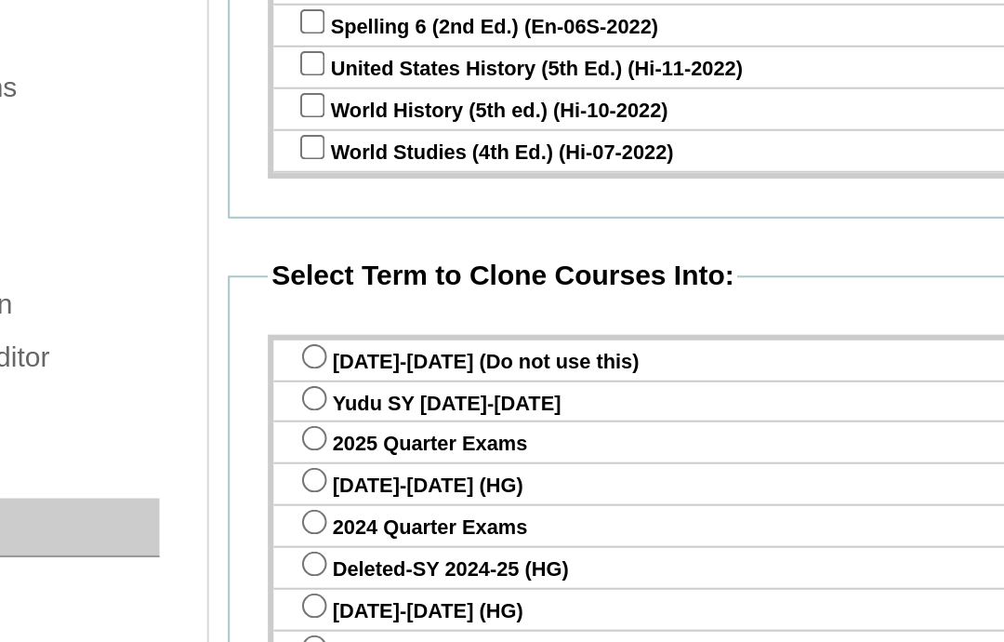
click at [306, 480] on input "radio" at bounding box center [312, 486] width 12 height 12
radio input "true"
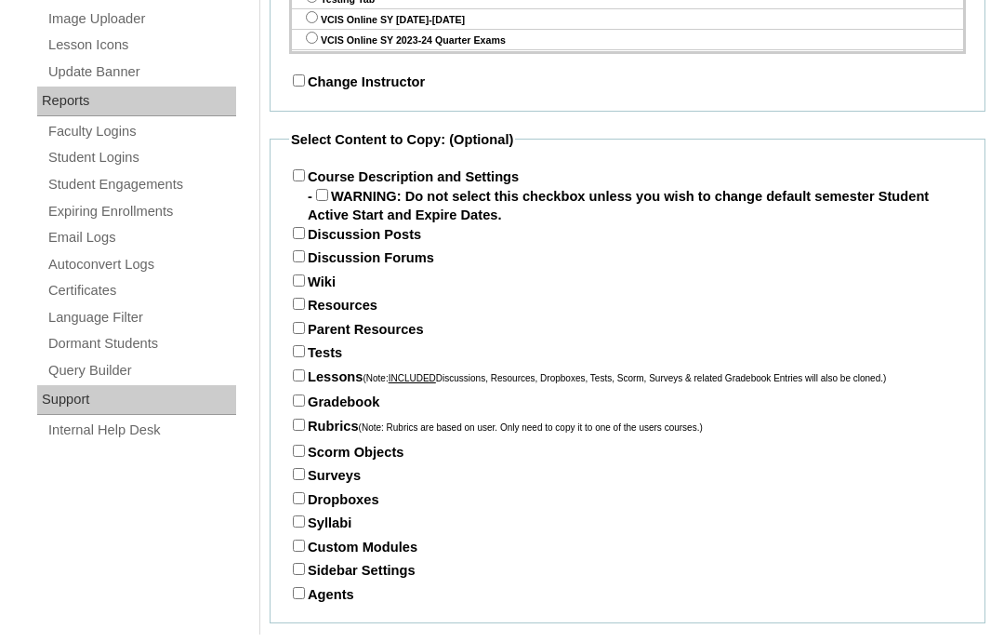
scroll to position [1118, 0]
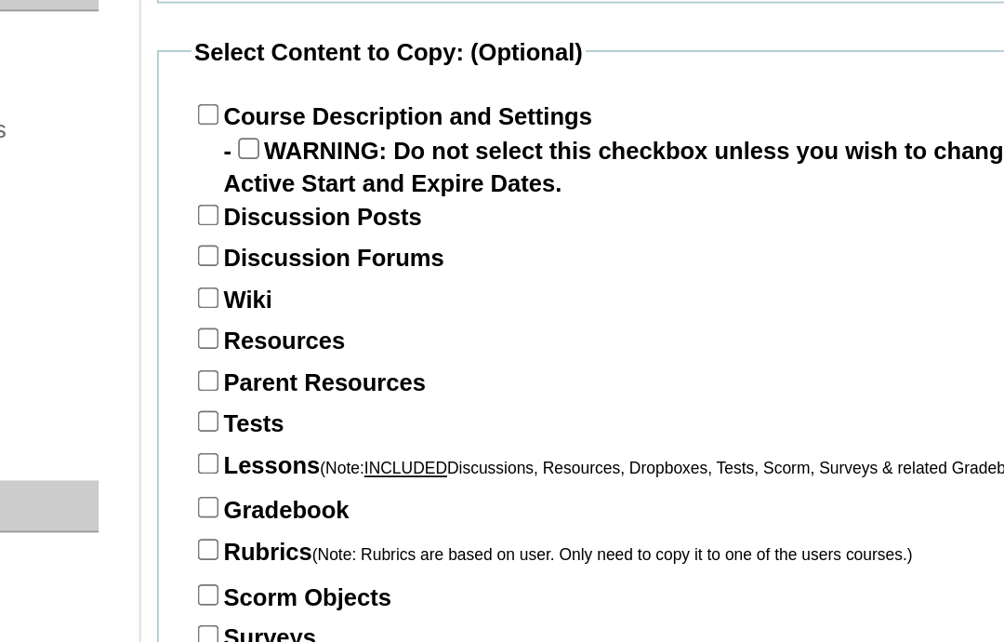
click at [293, 129] on input "Course Description and Settings" at bounding box center [299, 135] width 12 height 12
checkbox input "true"
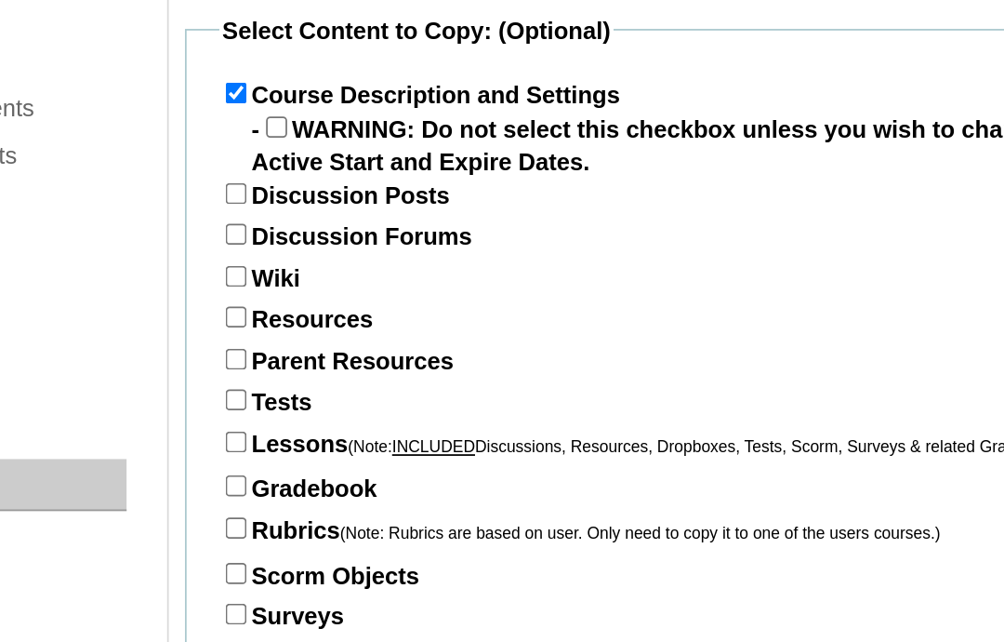
click at [293, 282] on input "Parent Resources" at bounding box center [299, 288] width 12 height 12
checkbox input "true"
click at [293, 305] on input "Tests" at bounding box center [299, 311] width 12 height 12
checkbox input "true"
click at [293, 329] on input "Lessons (Note: INCLUDED Discussions, Resources, Dropboxes, Tests, Scorm, Survey…" at bounding box center [299, 335] width 12 height 12
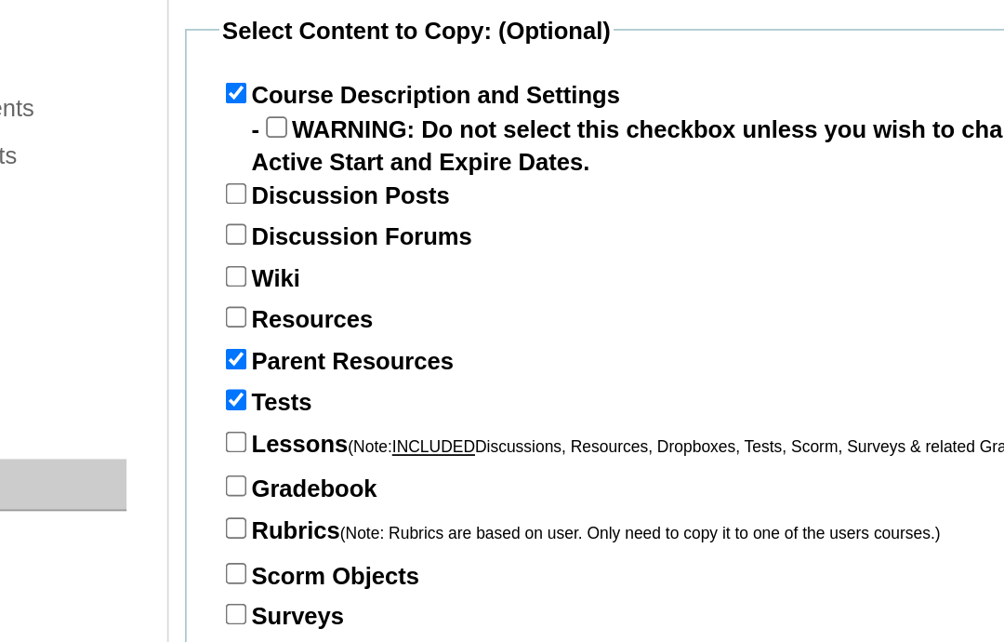
checkbox input "true"
click at [293, 354] on input "Gradebook" at bounding box center [299, 360] width 12 height 12
checkbox input "true"
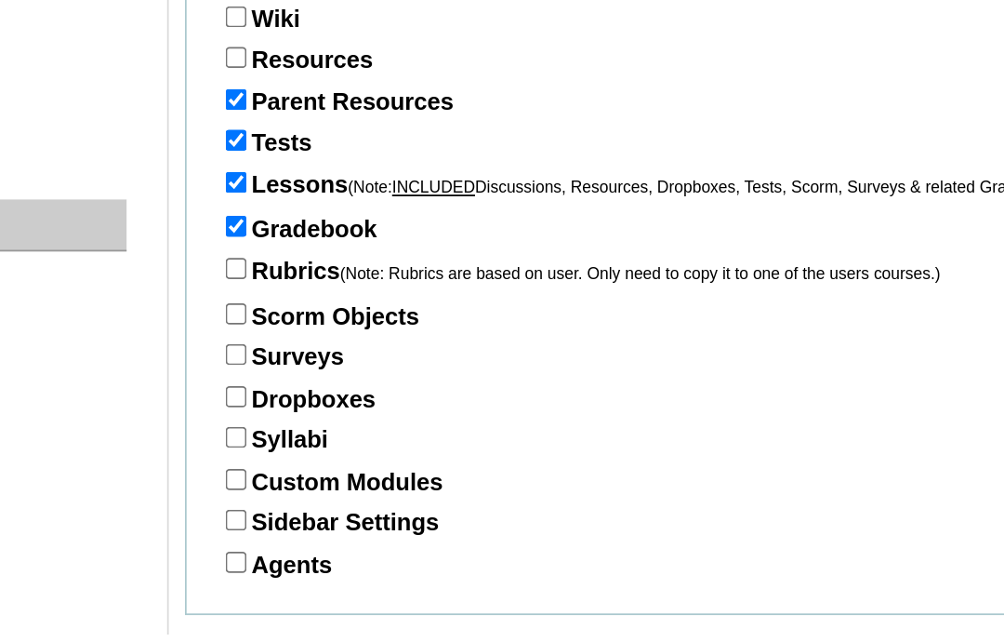
click at [270, 602] on input "Submit" at bounding box center [299, 612] width 58 height 20
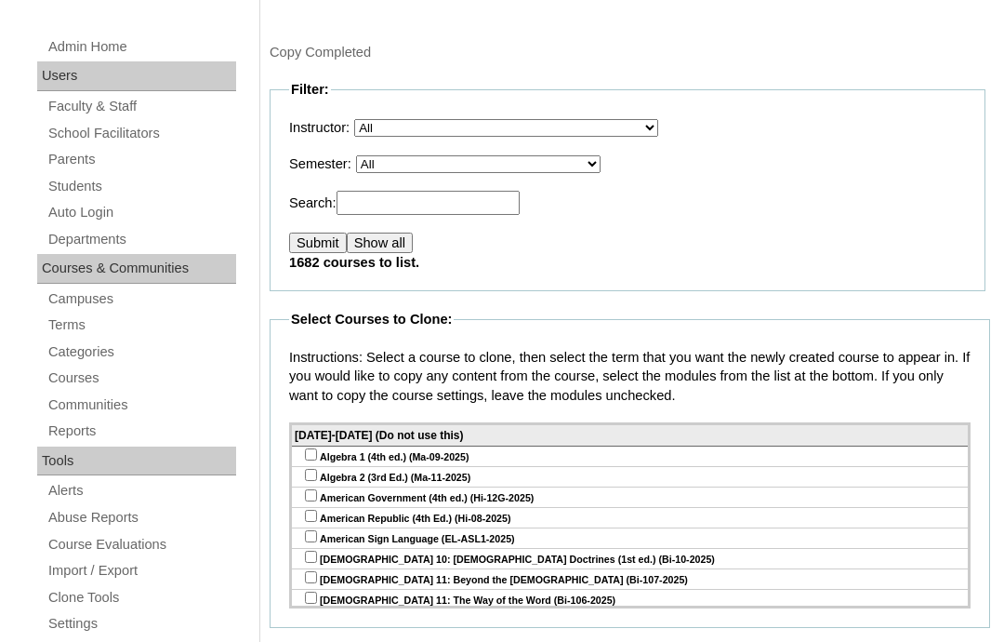
scroll to position [248, 0]
click at [61, 381] on link "Courses" at bounding box center [141, 377] width 190 height 23
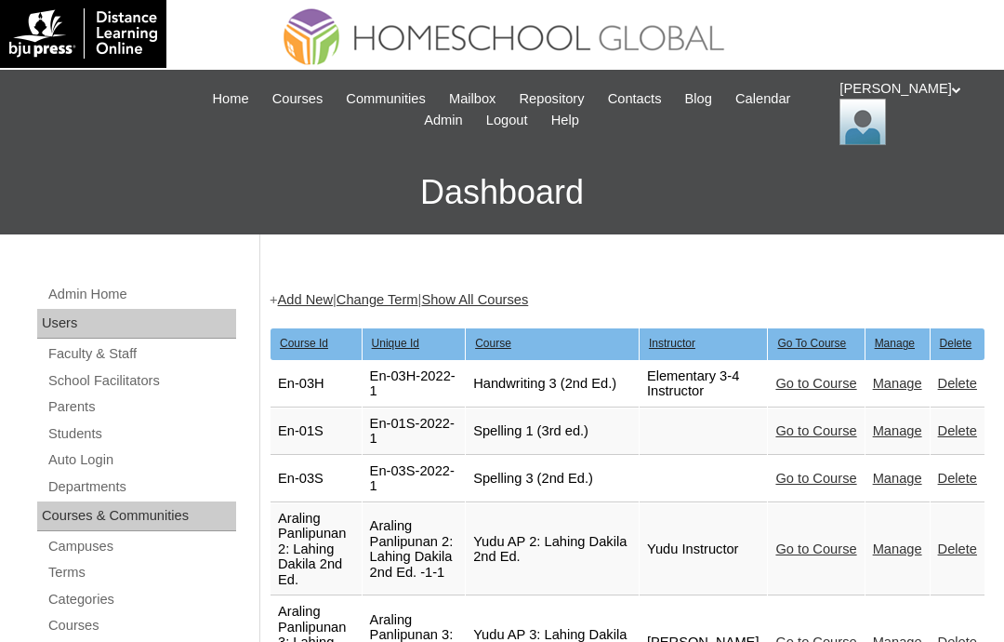
click at [888, 439] on link "Manage" at bounding box center [897, 431] width 49 height 15
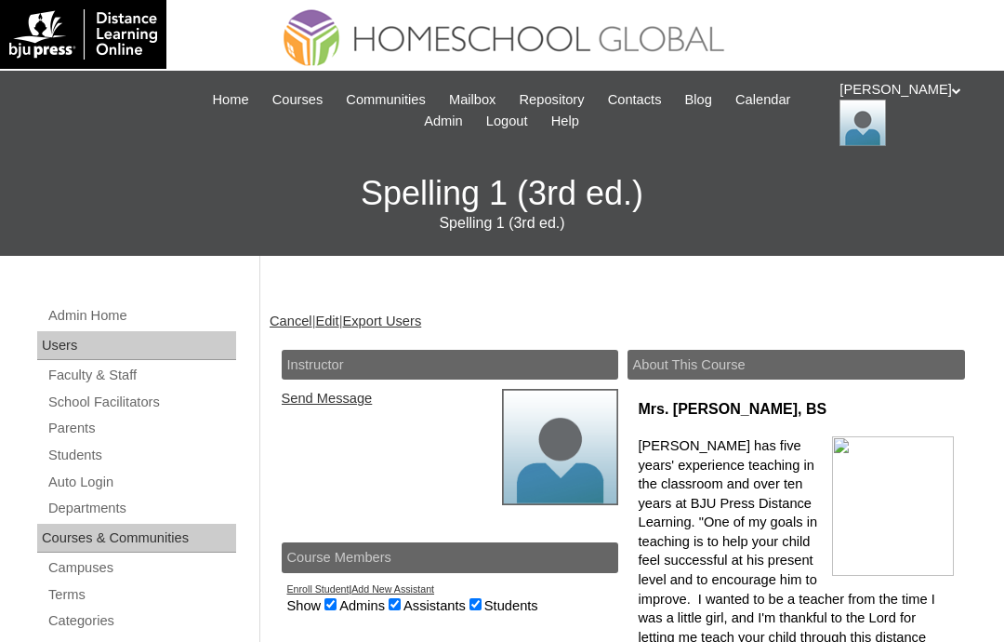
click at [338, 323] on link "Edit" at bounding box center [326, 320] width 23 height 15
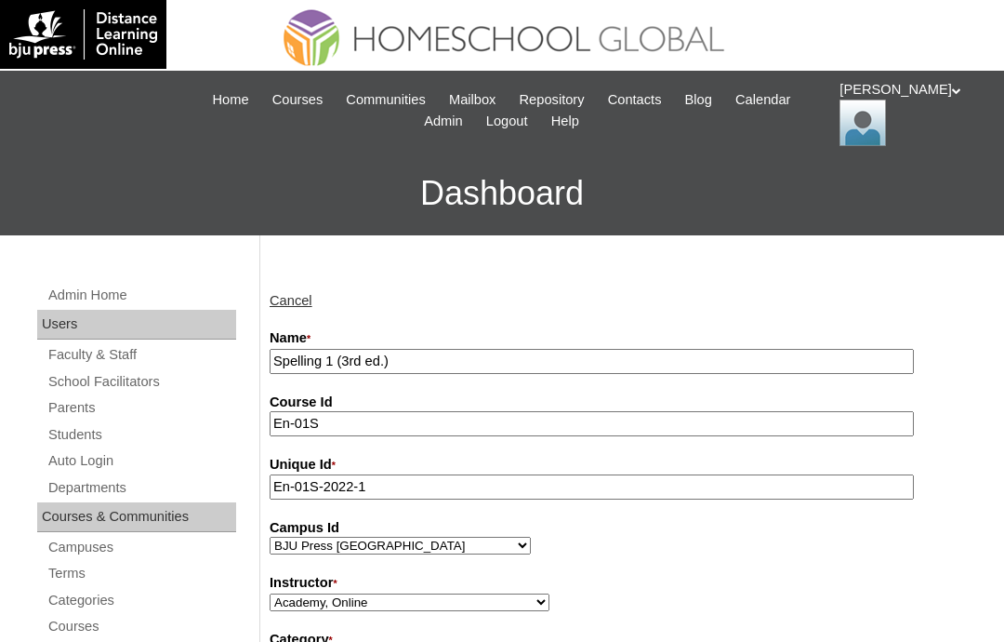
click at [272, 351] on input "Spelling 1 (3rd ed.)" at bounding box center [592, 361] width 644 height 25
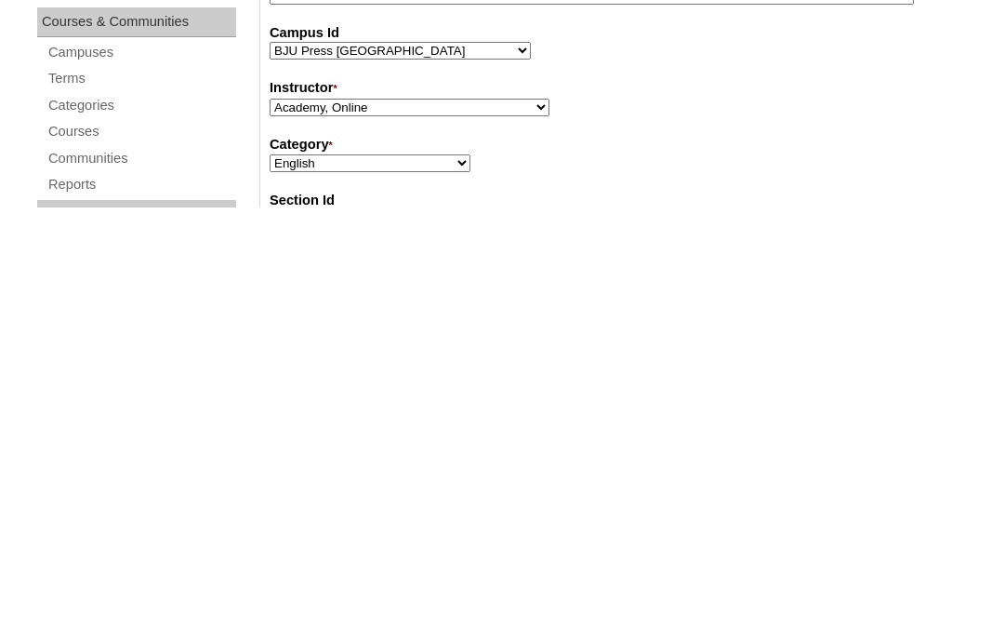
scroll to position [65, 0]
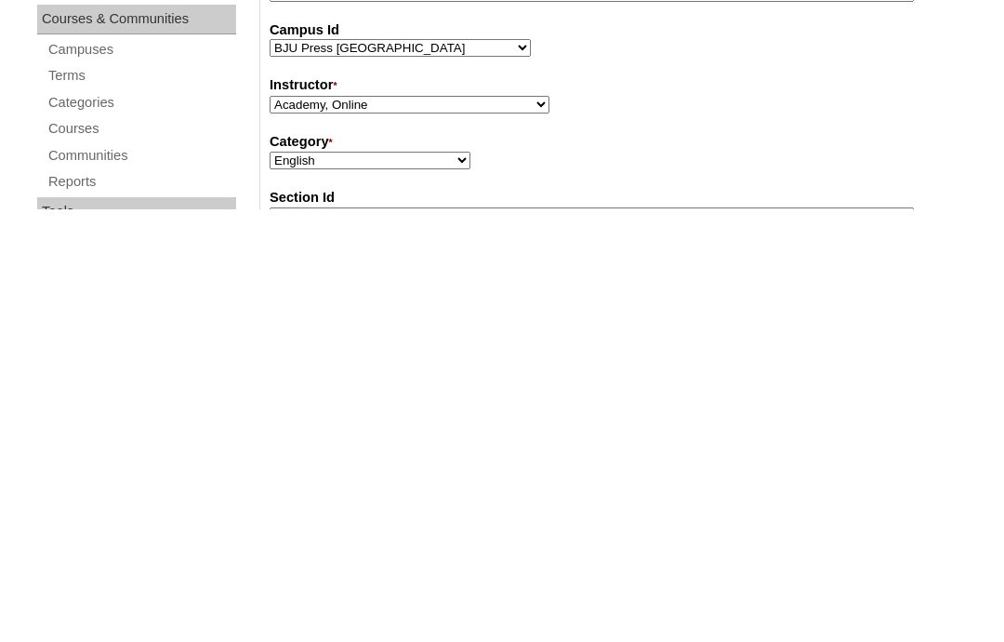
type input "Yudu Spelling 1 (3rd ed.)"
click at [409, 528] on select "Academy, Online Admin, Learning Plus ADMIN 6, DLO Beltran, Anna Charlene, VCISA…" at bounding box center [410, 537] width 280 height 18
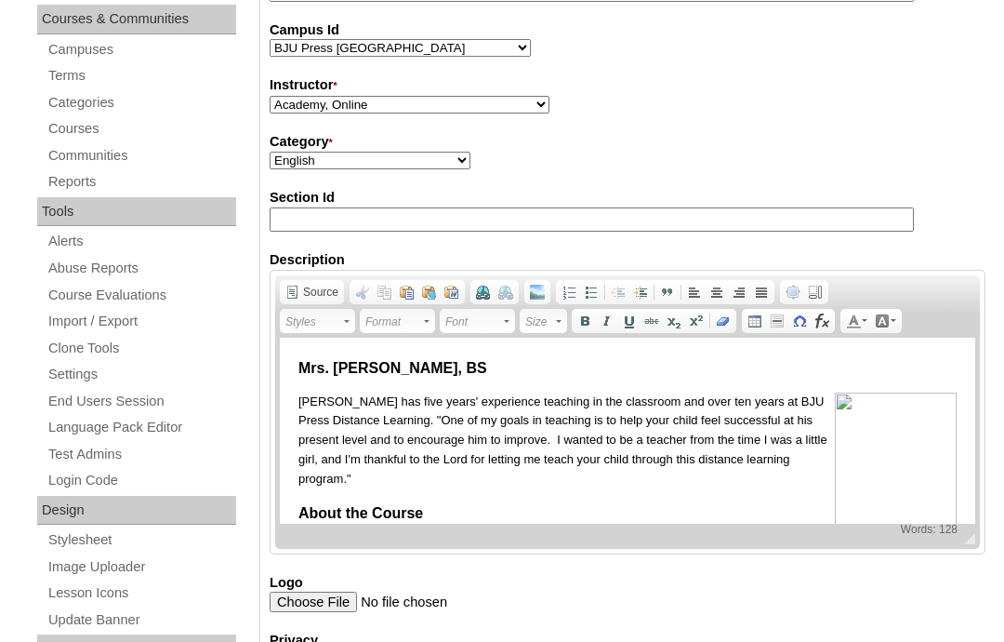
select select "41711"
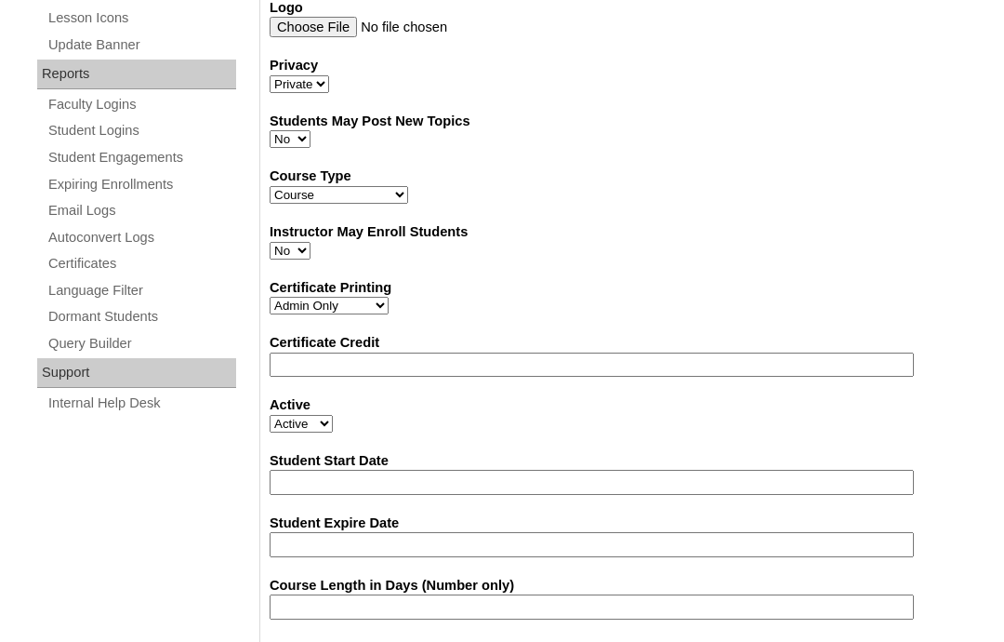
scroll to position [1208, 0]
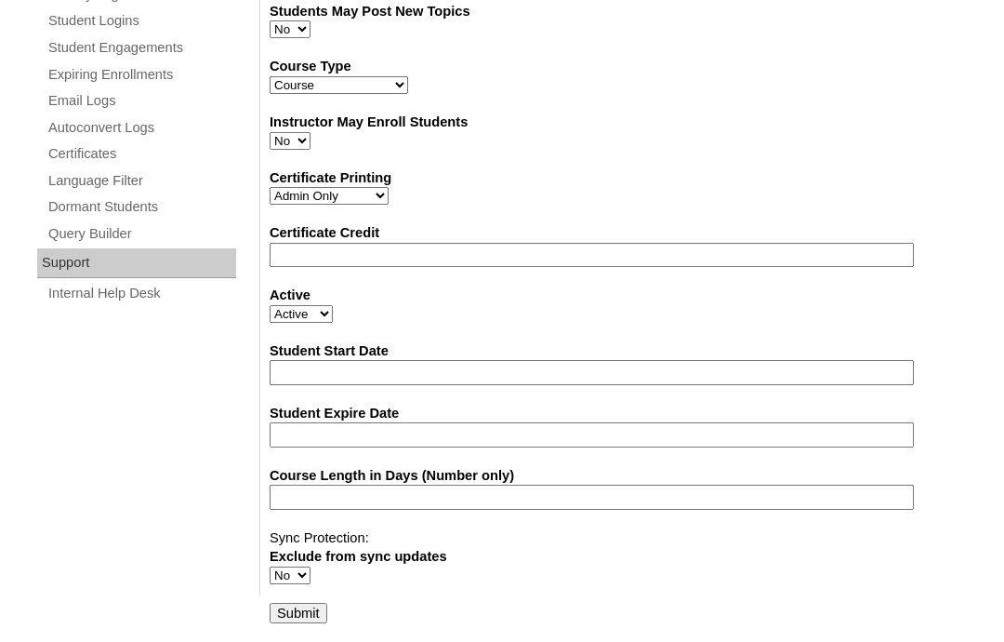
click at [297, 606] on input "Submit" at bounding box center [299, 613] width 58 height 20
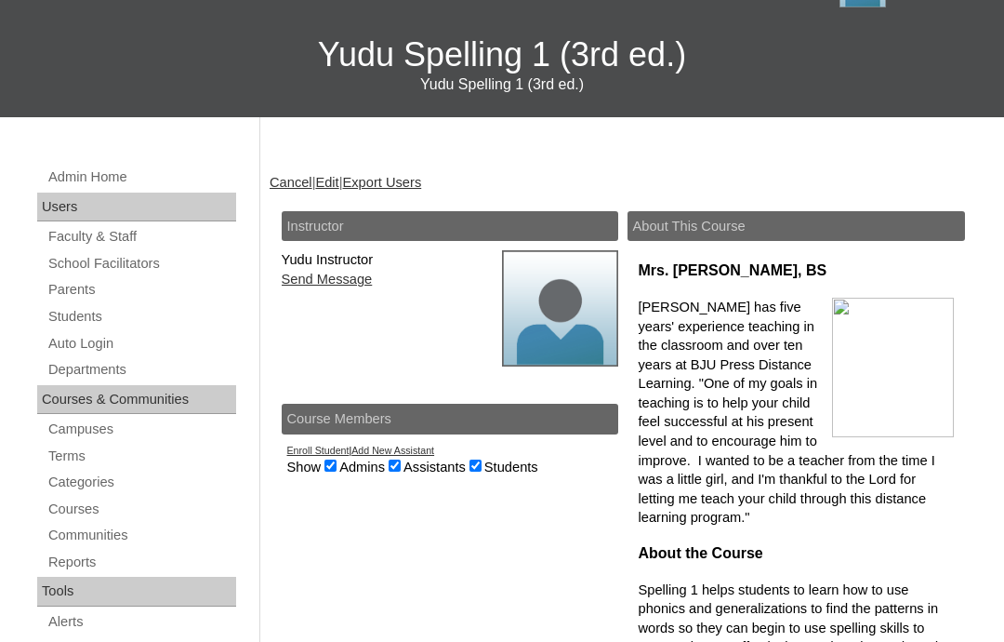
scroll to position [181, 0]
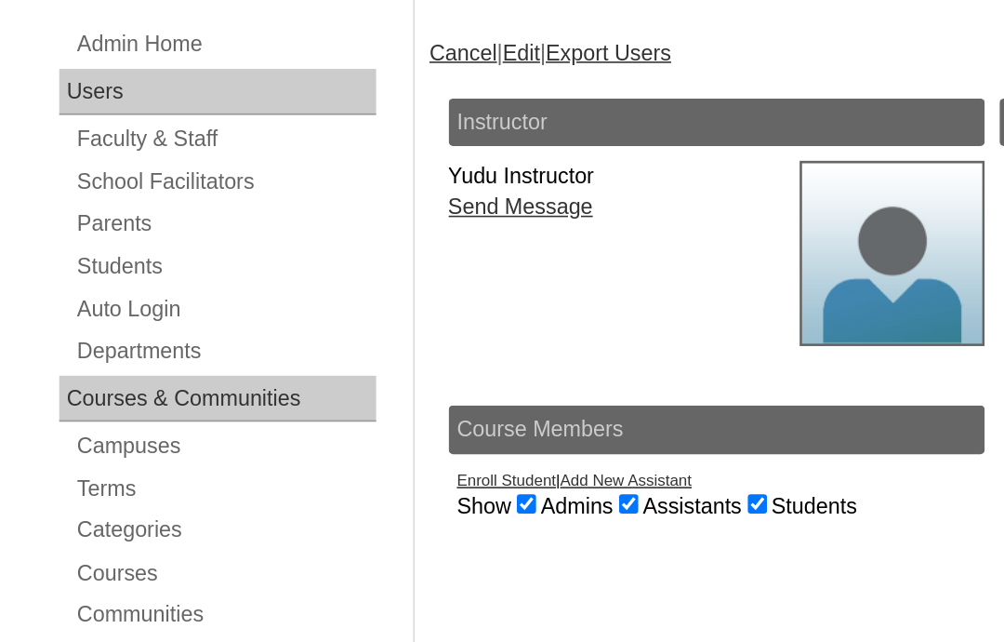
click at [85, 455] on link "Courses" at bounding box center [141, 466] width 190 height 23
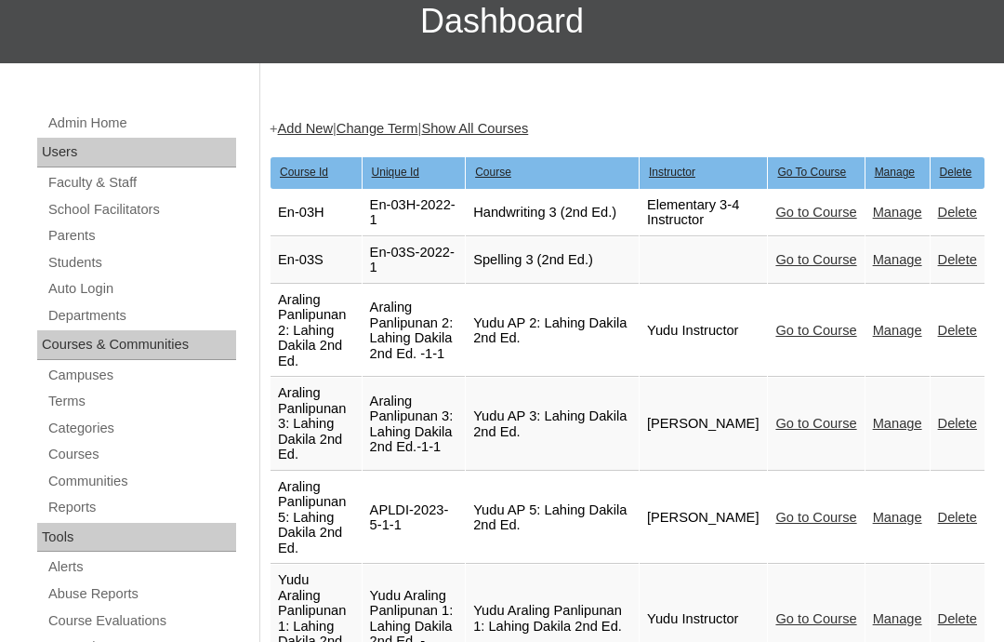
scroll to position [176, 0]
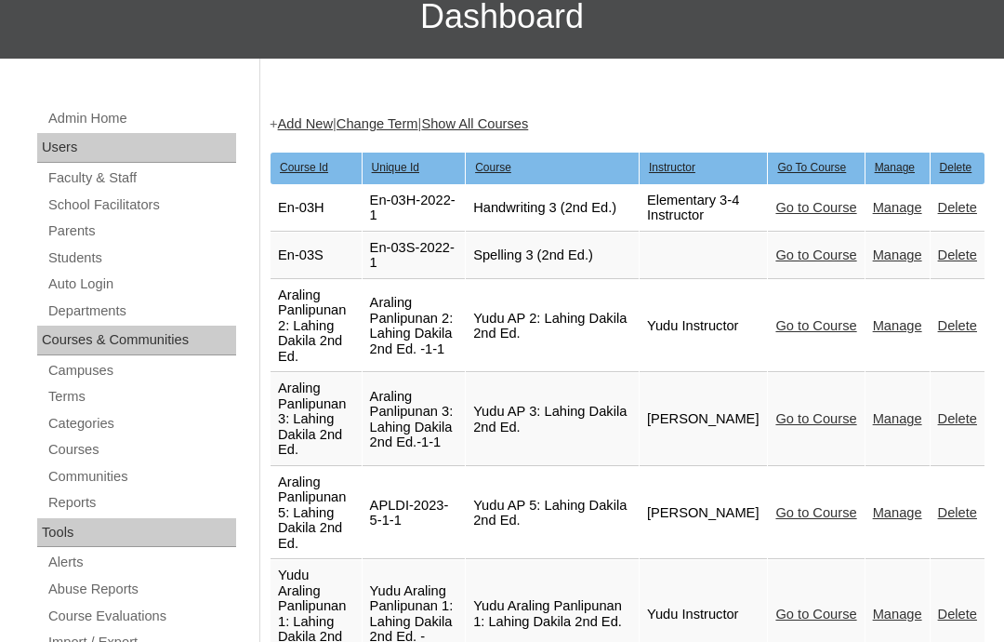
click at [889, 214] on link "Manage" at bounding box center [897, 208] width 49 height 15
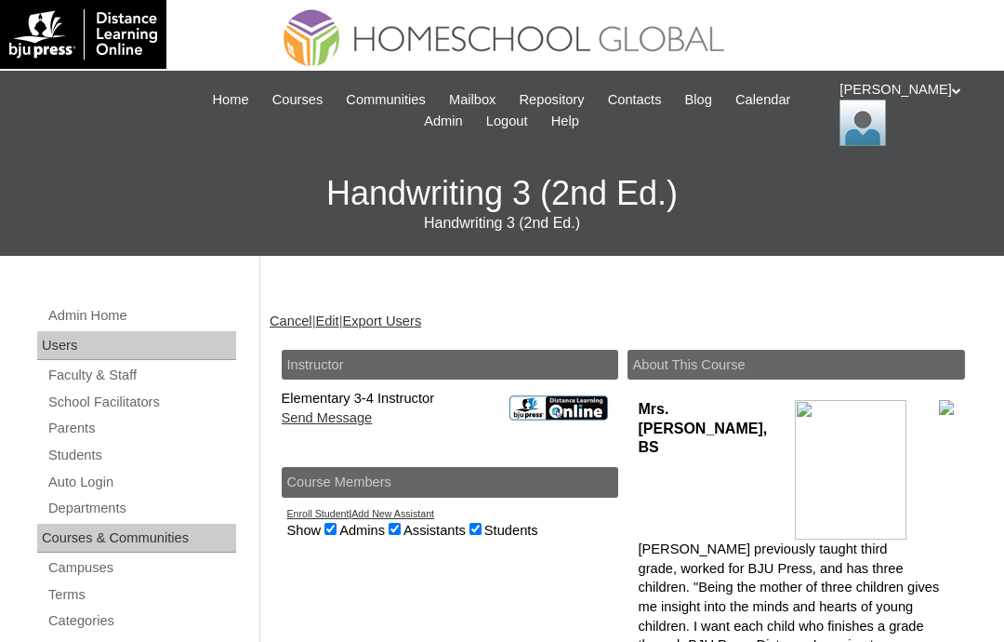
scroll to position [229, 0]
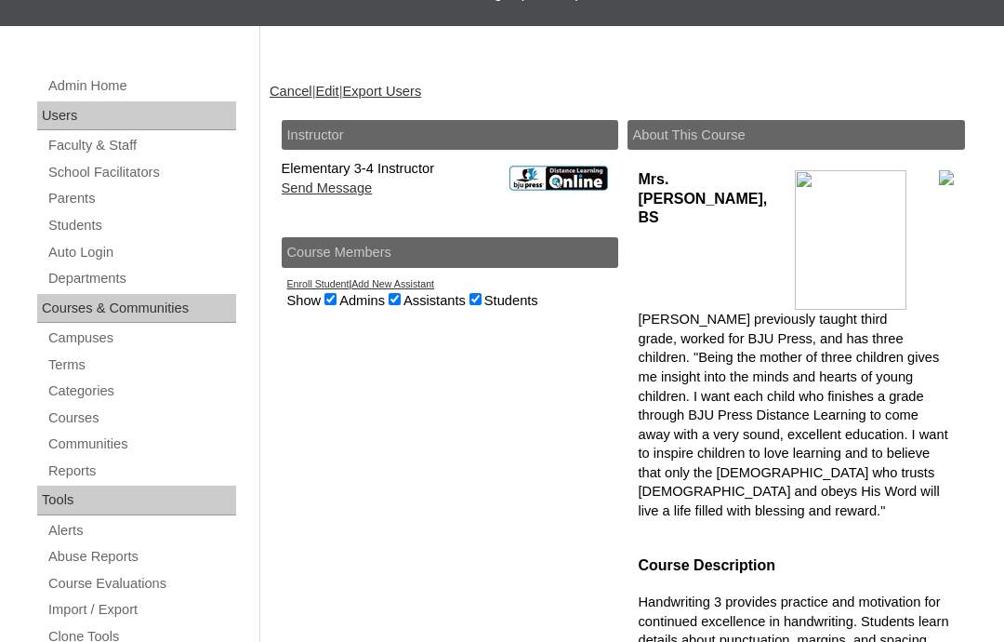
click at [86, 412] on link "Courses" at bounding box center [141, 418] width 190 height 23
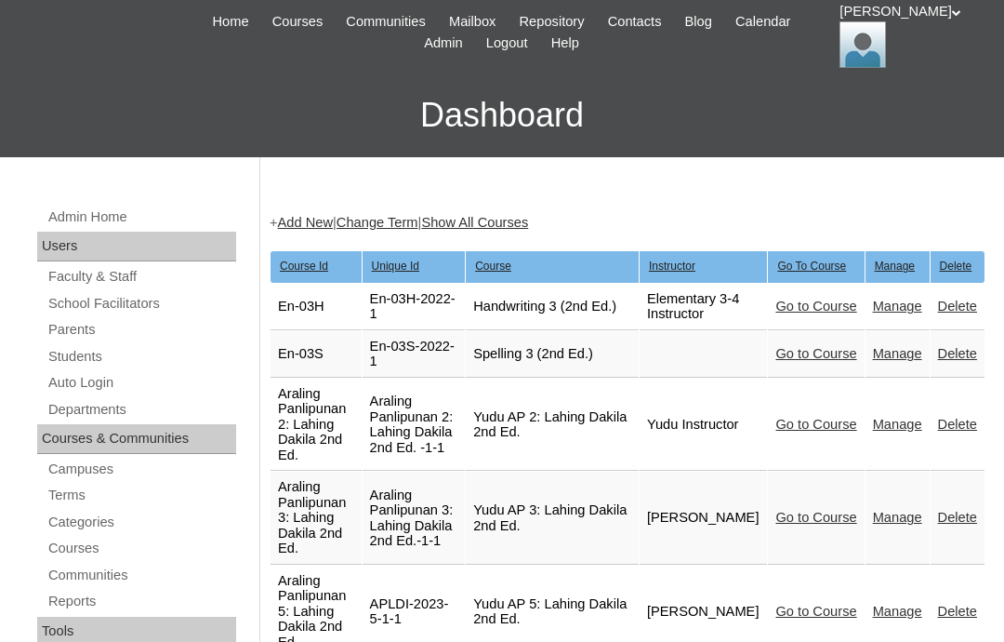
scroll to position [78, 0]
click at [893, 313] on link "Manage" at bounding box center [897, 305] width 49 height 15
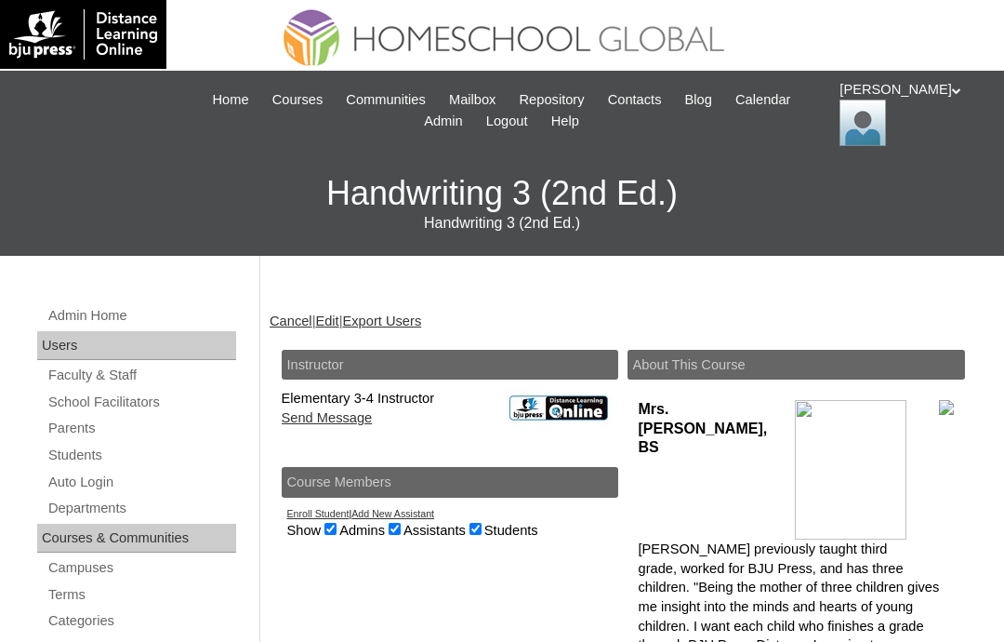
click at [338, 328] on link "Edit" at bounding box center [326, 320] width 23 height 15
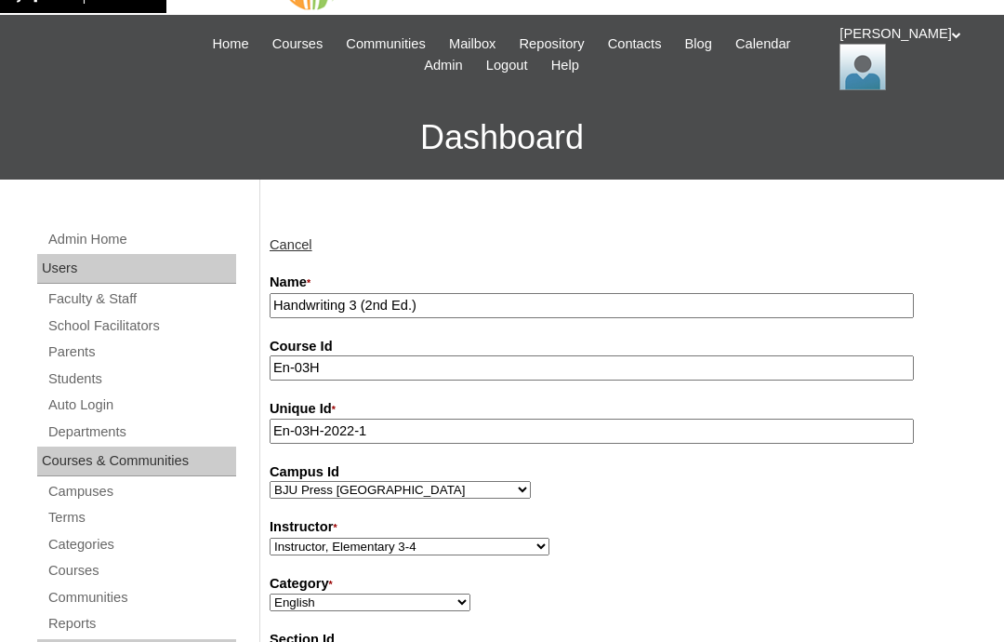
scroll to position [60, 0]
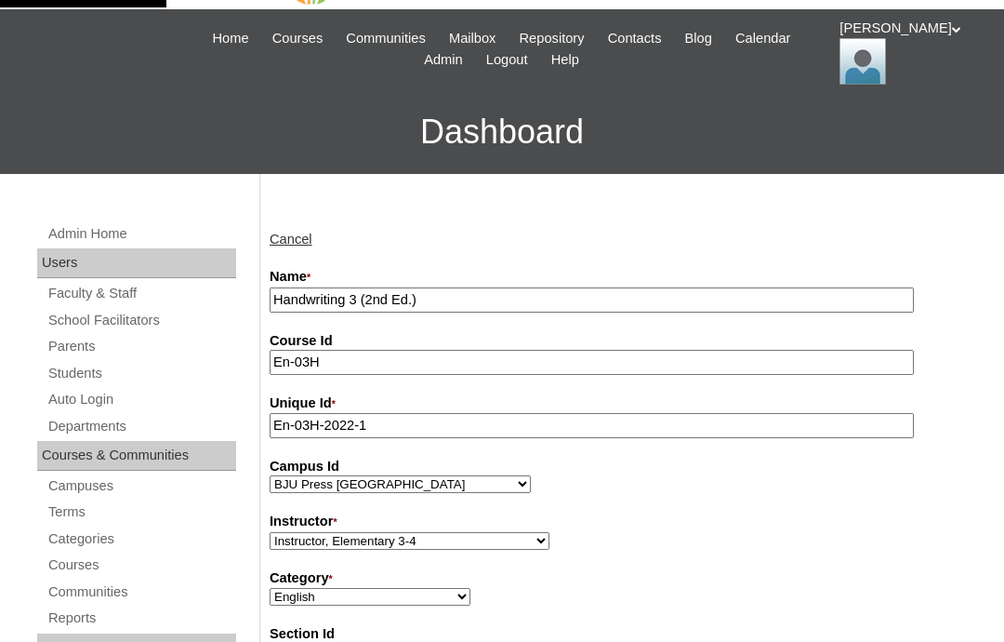
click at [271, 295] on input "Handwriting 3 (2nd Ed.)" at bounding box center [592, 300] width 644 height 25
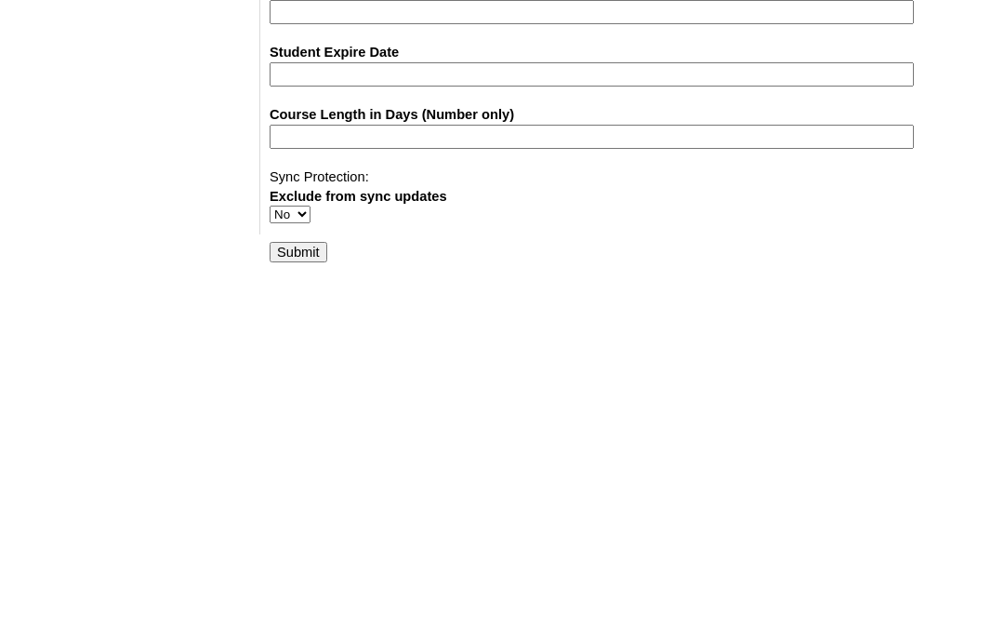
scroll to position [1273, 0]
type input "Yudu Handwriting 3 (2nd Ed.)"
click at [323, 602] on input "Submit" at bounding box center [299, 612] width 58 height 20
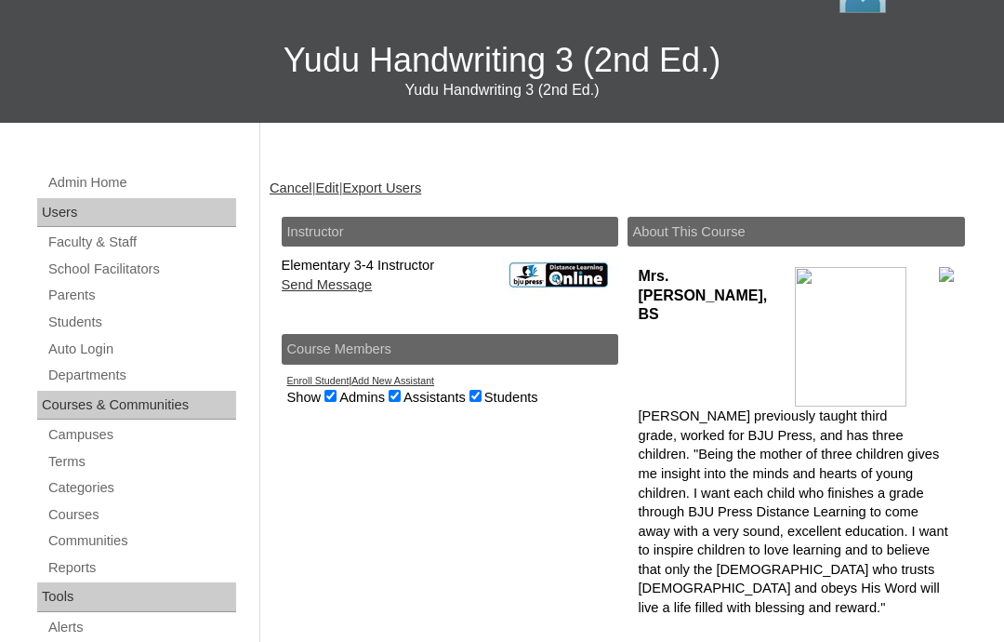
scroll to position [137, 0]
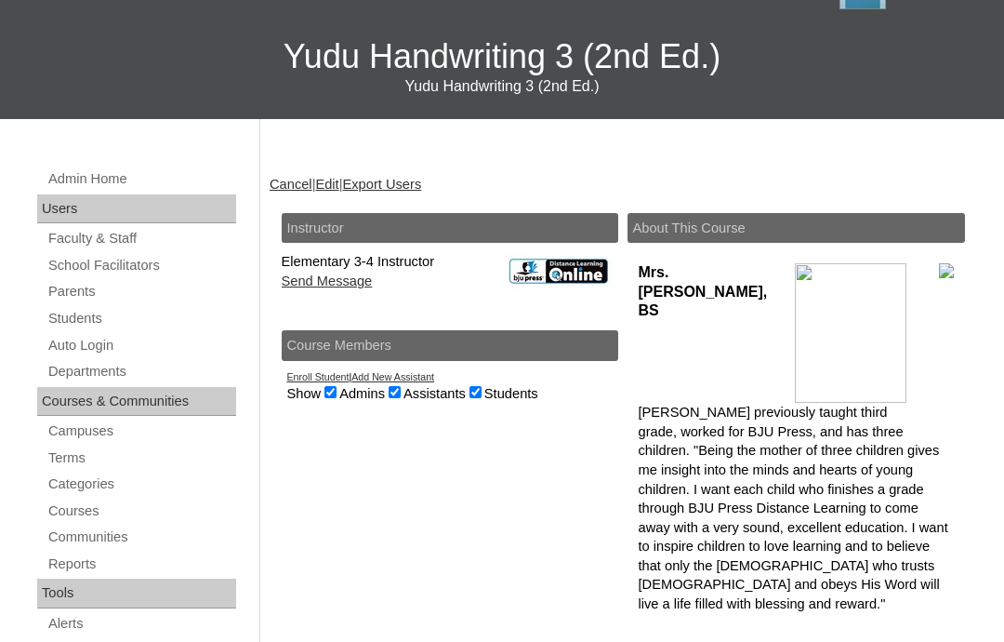
click at [90, 503] on link "Courses" at bounding box center [141, 510] width 190 height 23
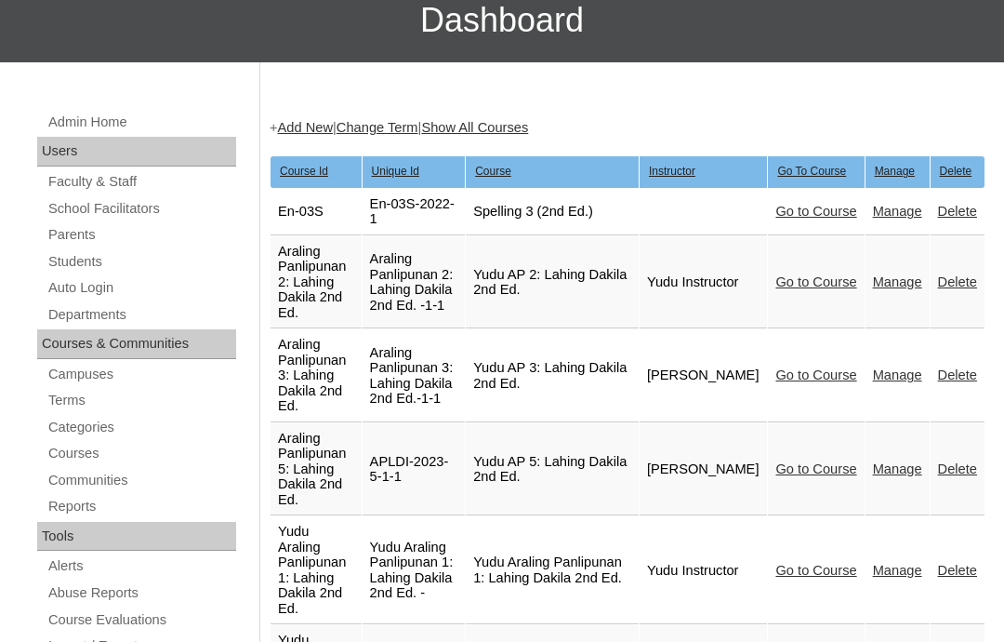
scroll to position [175, 0]
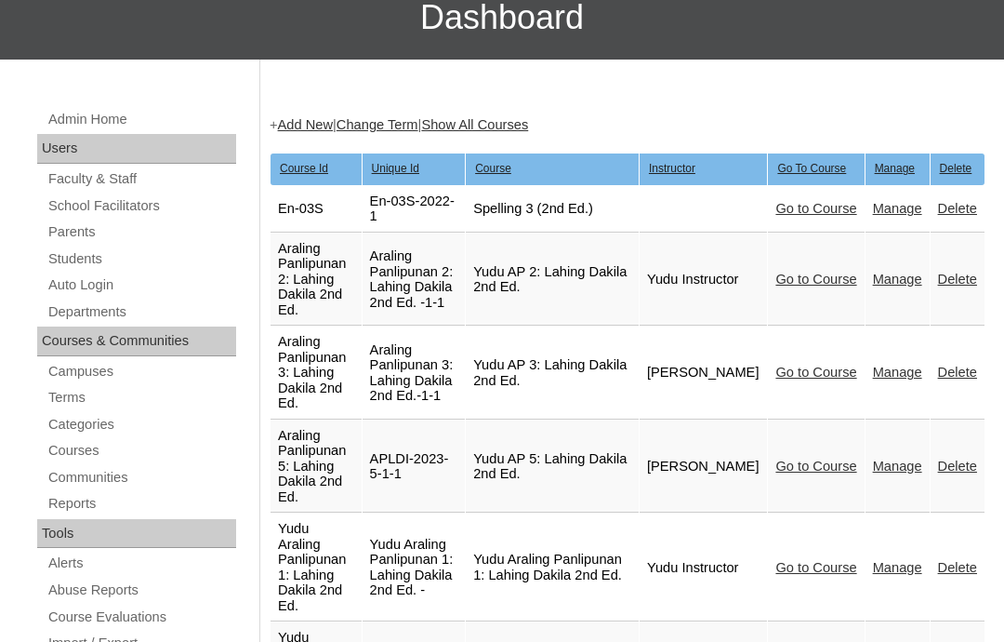
click at [891, 208] on link "Manage" at bounding box center [897, 209] width 49 height 15
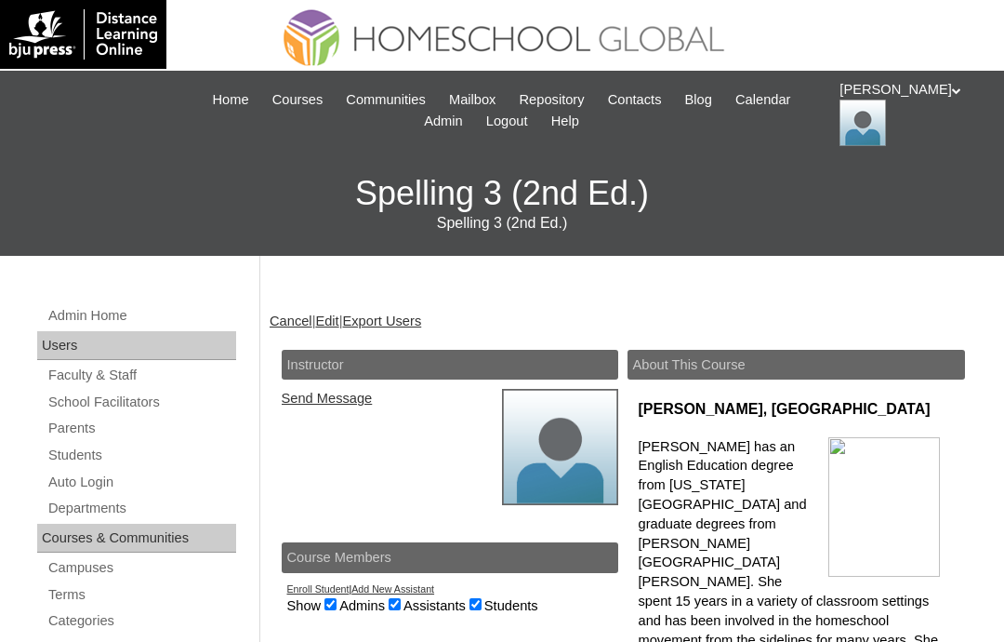
click at [338, 325] on link "Edit" at bounding box center [326, 320] width 23 height 15
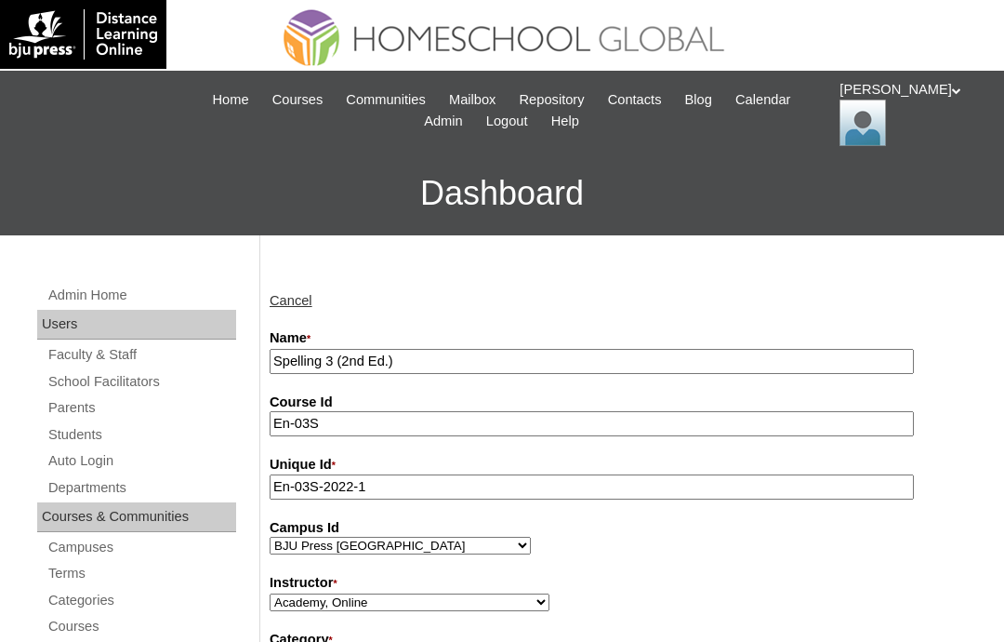
click at [278, 354] on input "Spelling 3 (2nd Ed.)" at bounding box center [592, 361] width 644 height 25
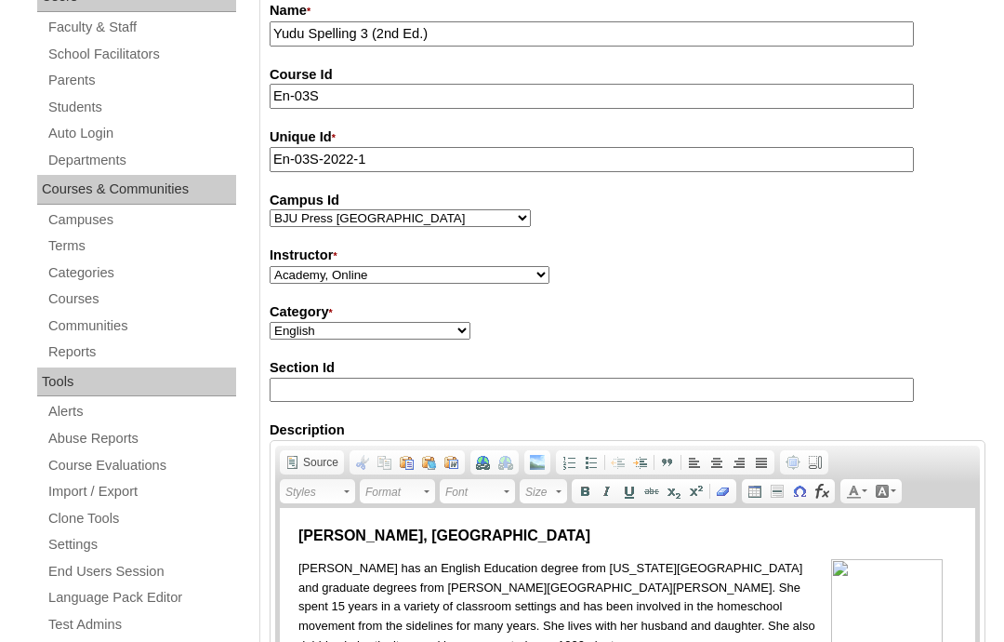
type input "Yudu Spelling 3 (2nd Ed.)"
click at [417, 281] on select "Academy, Online Admin, Learning Plus ADMIN 6, DLO [PERSON_NAME], [PERSON_NAME] …" at bounding box center [410, 276] width 280 height 18
select select "41711"
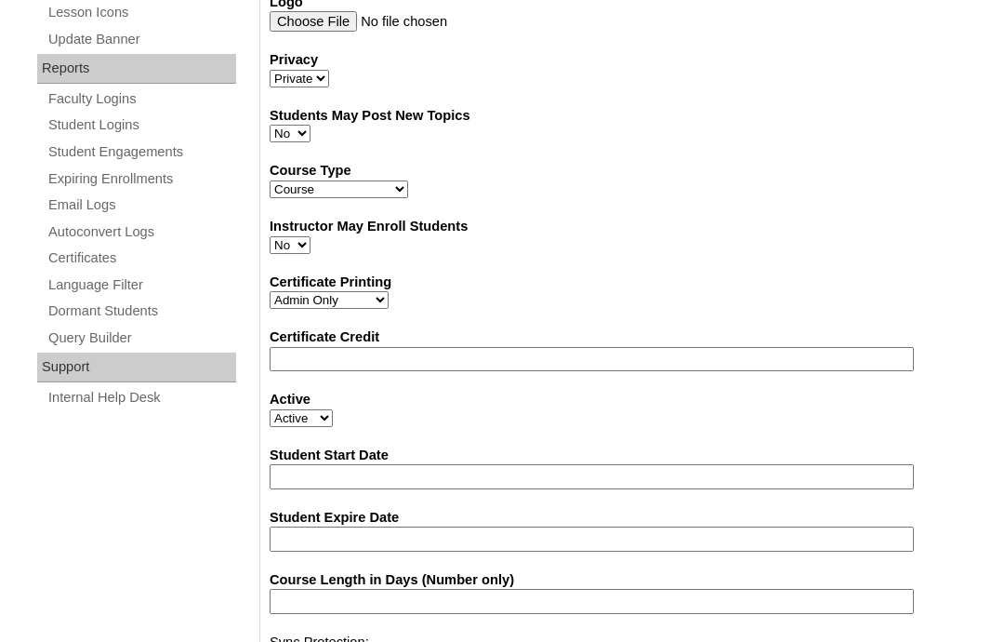
scroll to position [1134, 0]
